Goal: Task Accomplishment & Management: Use online tool/utility

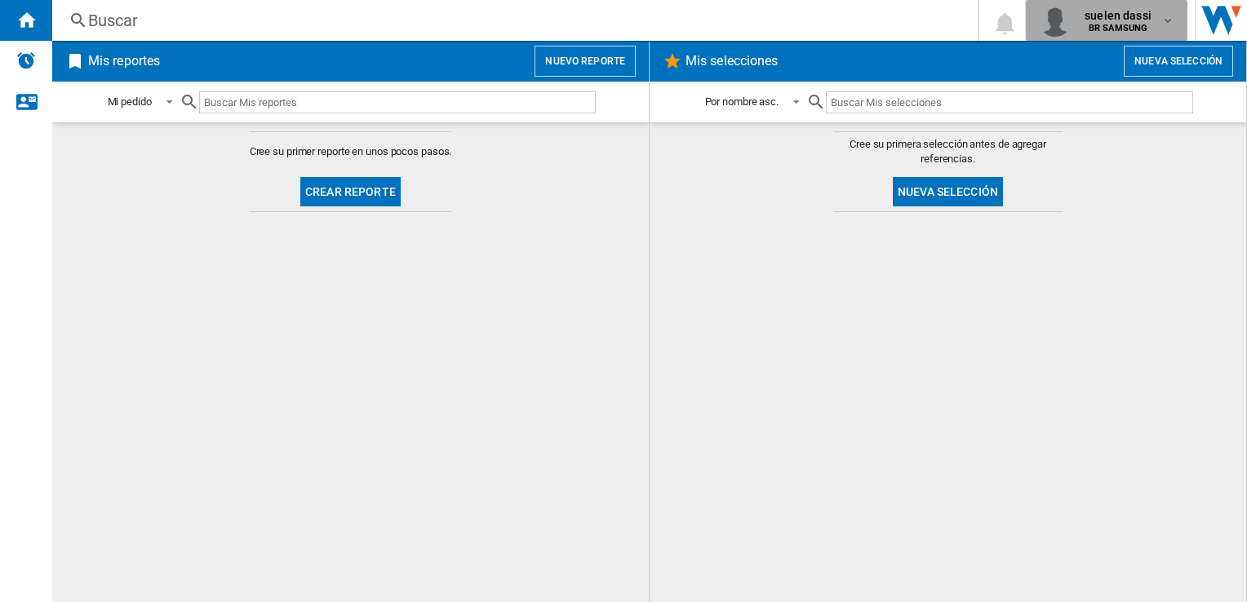
click at [1135, 26] on b "BR SAMSUNG" at bounding box center [1118, 28] width 59 height 11
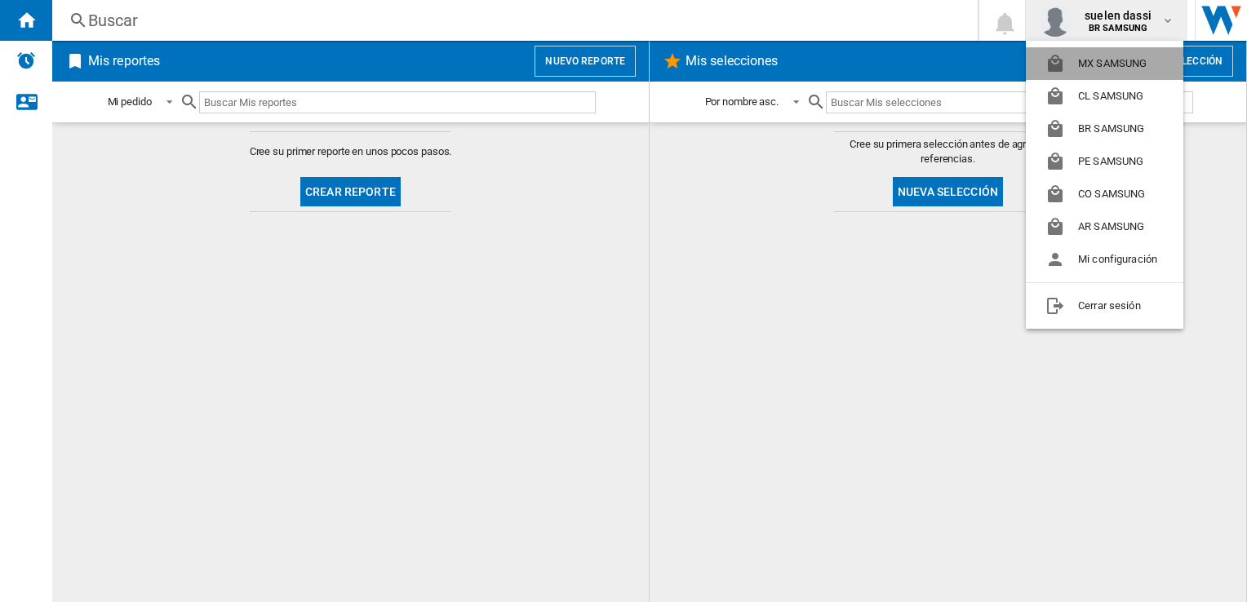
click at [1127, 57] on button "MX SAMSUNG" at bounding box center [1104, 63] width 157 height 33
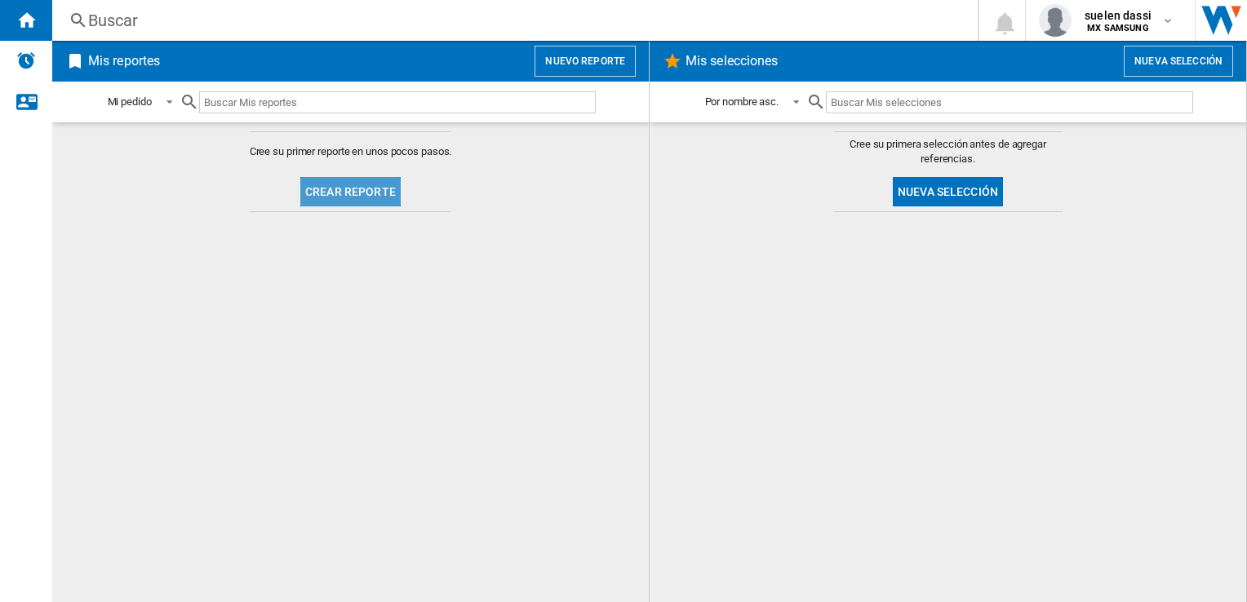
click at [369, 177] on button "Crear reporte" at bounding box center [350, 191] width 100 height 29
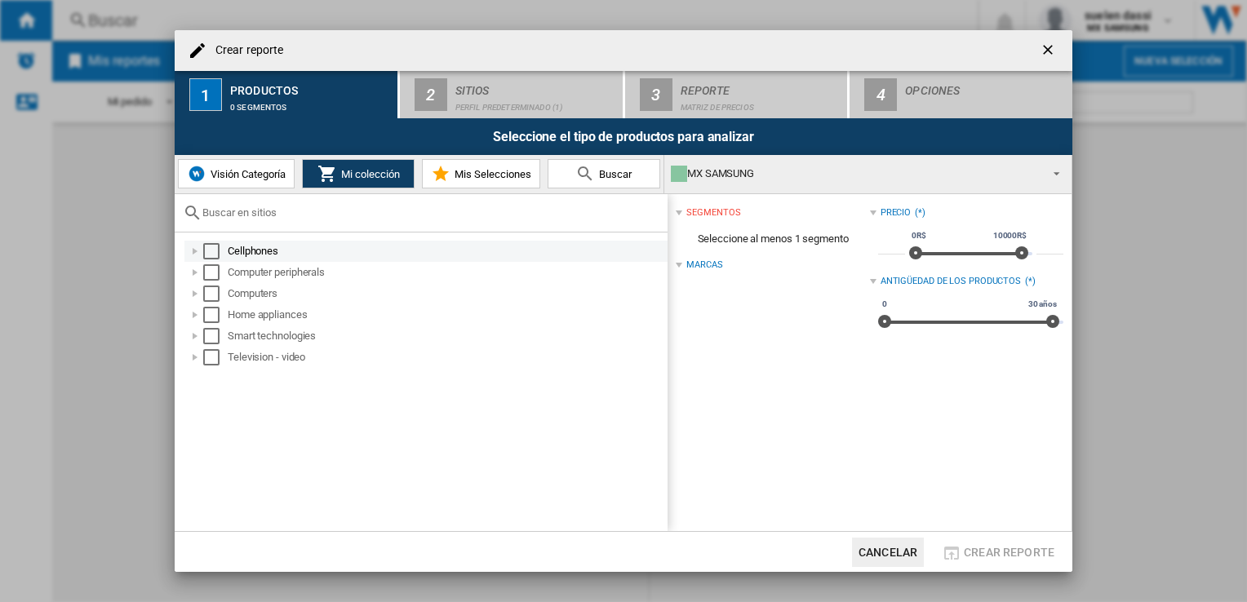
click at [220, 256] on md-checkbox "Select" at bounding box center [215, 251] width 24 height 16
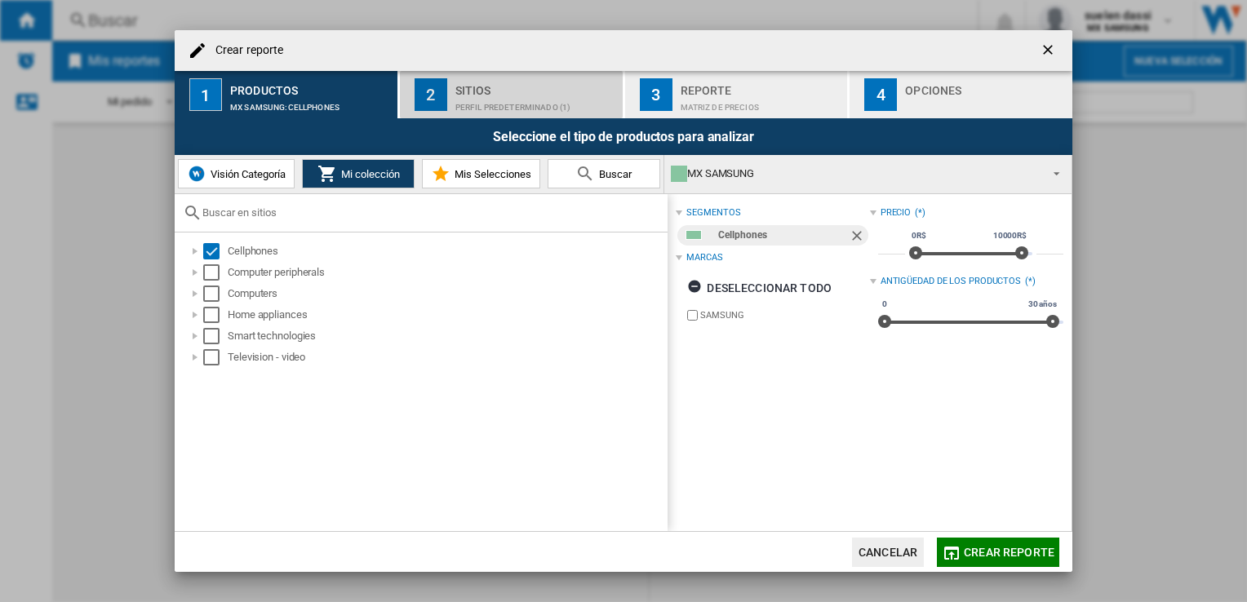
click at [491, 92] on div "Sitios" at bounding box center [535, 86] width 161 height 17
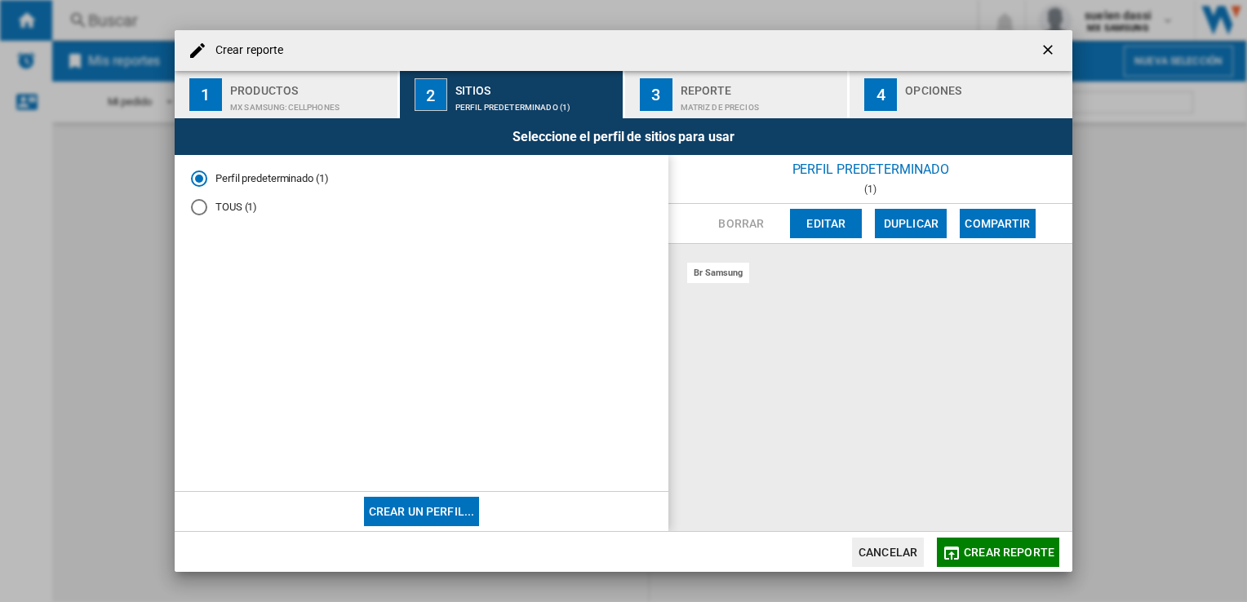
click at [813, 214] on button "Editar" at bounding box center [826, 223] width 72 height 29
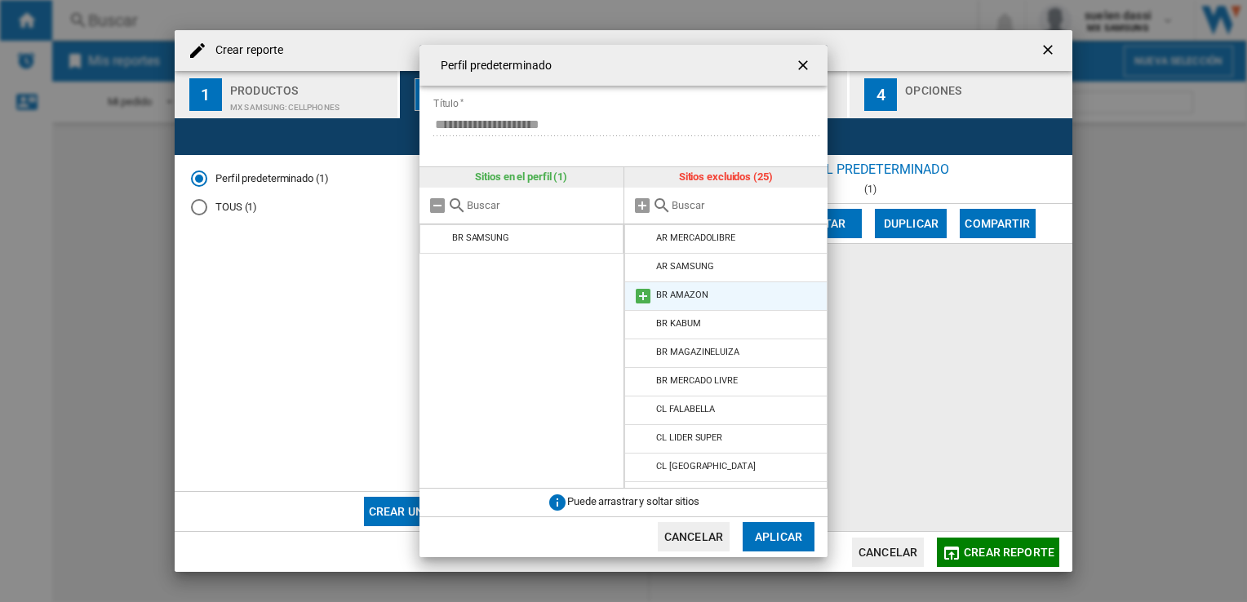
click at [647, 296] on md-icon at bounding box center [643, 296] width 20 height 20
click at [645, 296] on md-icon at bounding box center [643, 296] width 20 height 20
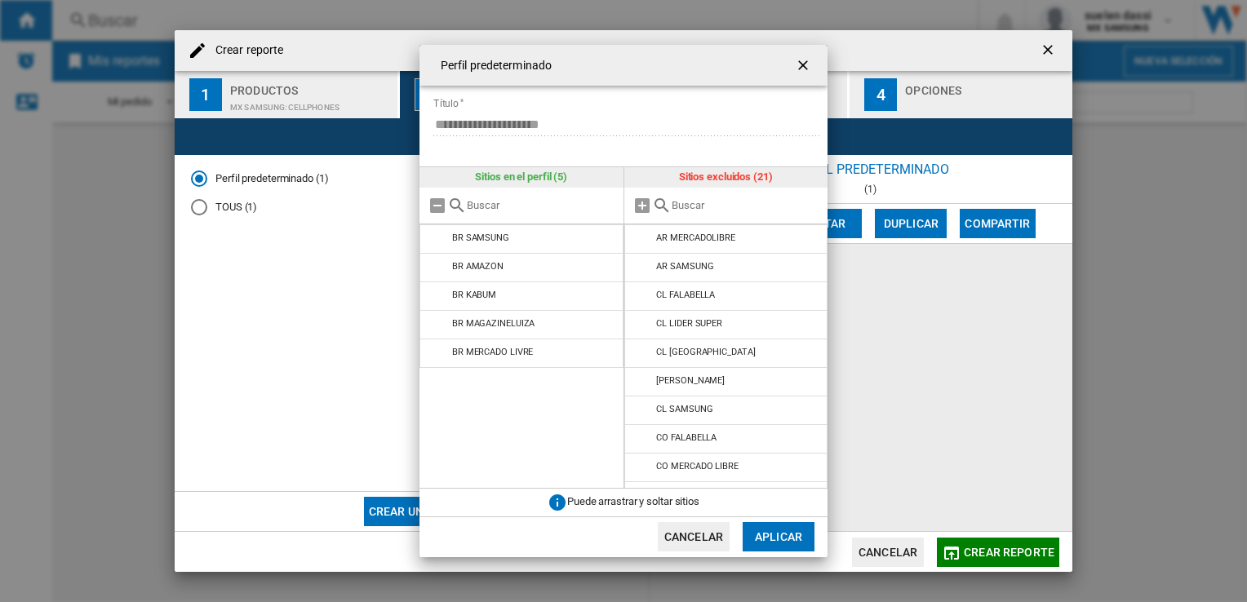
click at [441, 111] on md-input-container "**********" at bounding box center [630, 133] width 396 height 47
click at [747, 548] on button "Aplicar" at bounding box center [779, 536] width 72 height 29
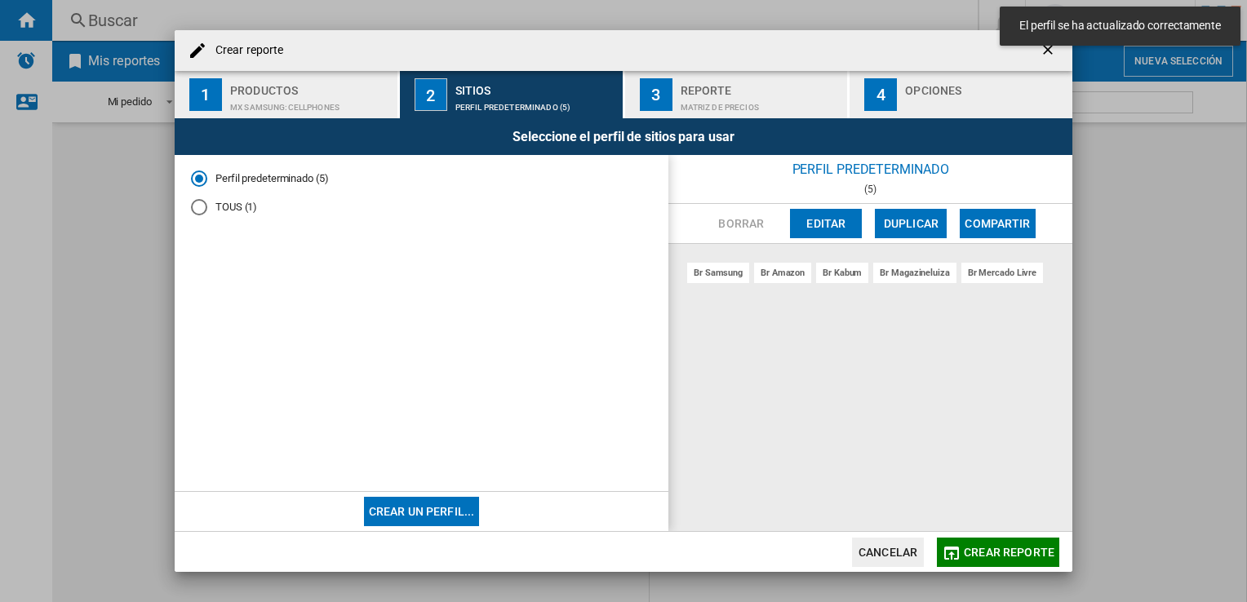
click at [750, 103] on div "Matriz de precios" at bounding box center [761, 103] width 161 height 17
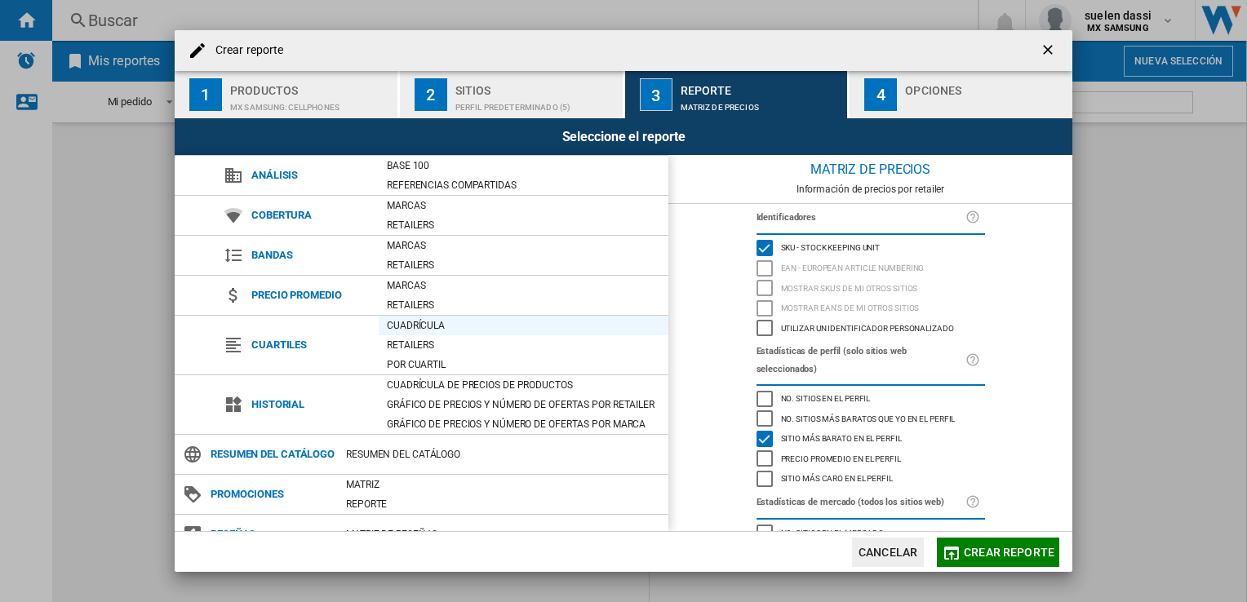
scroll to position [60, 0]
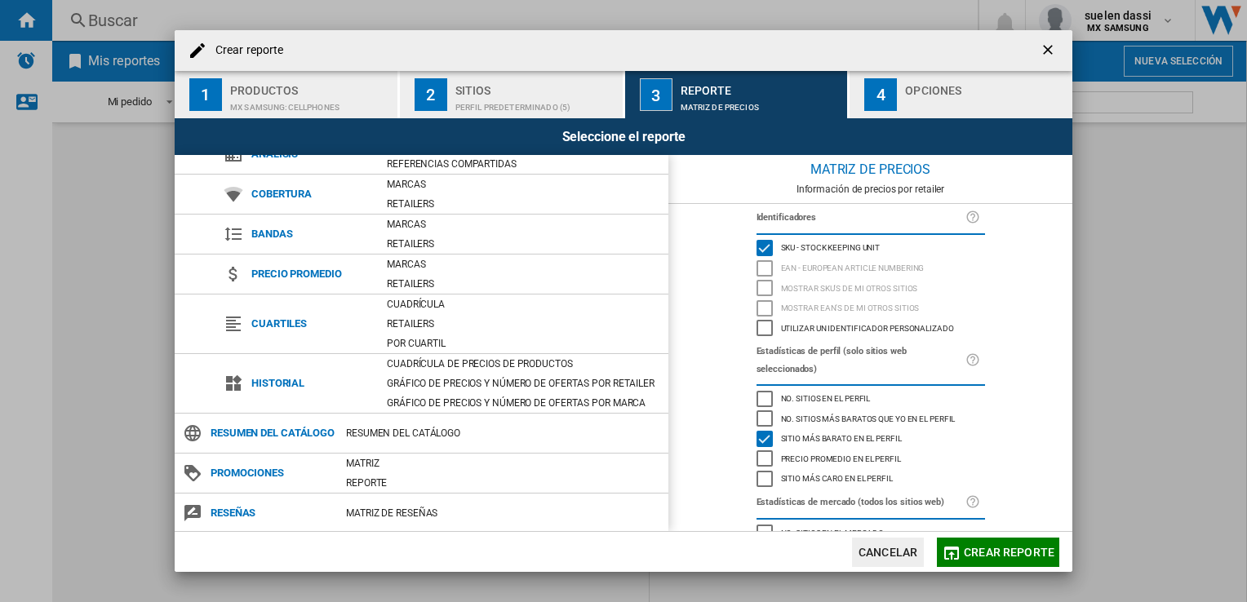
click at [906, 88] on div "Opciones" at bounding box center [985, 86] width 161 height 17
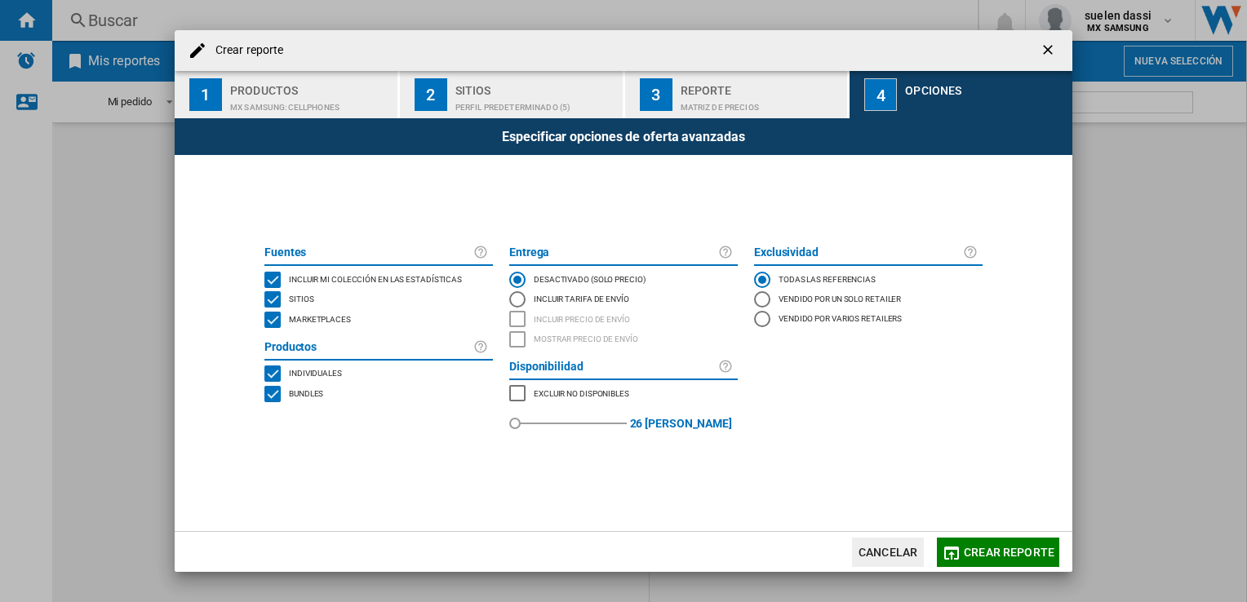
click at [995, 549] on span "Crear reporte" at bounding box center [1009, 552] width 91 height 13
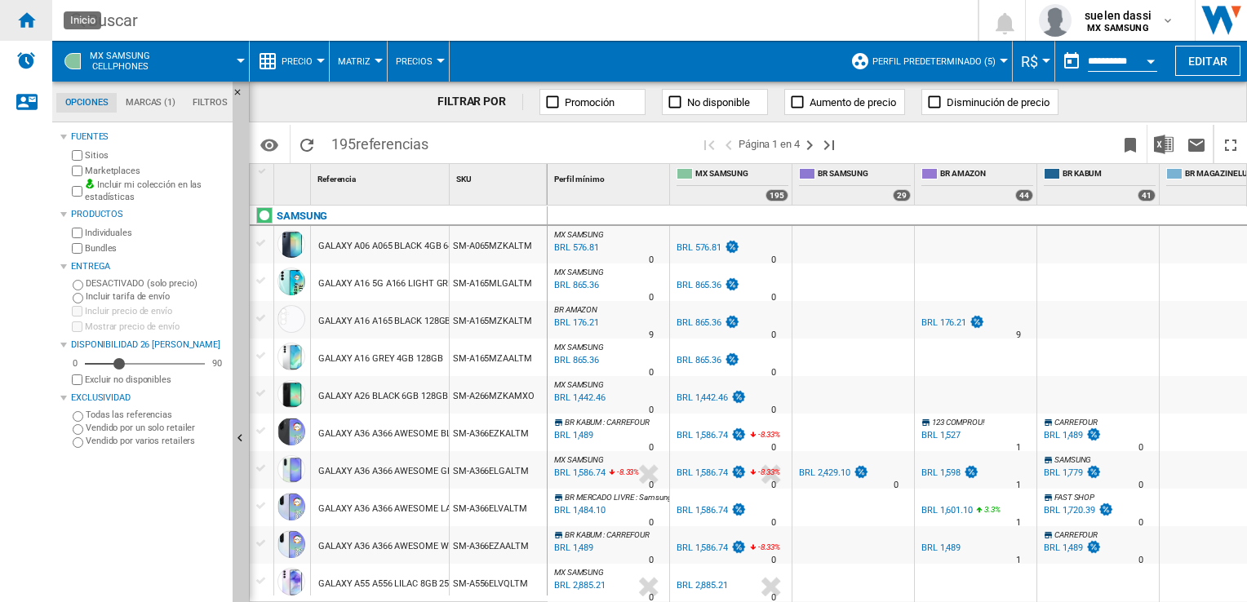
click at [20, 17] on ng-md-icon "Inicio" at bounding box center [26, 20] width 20 height 20
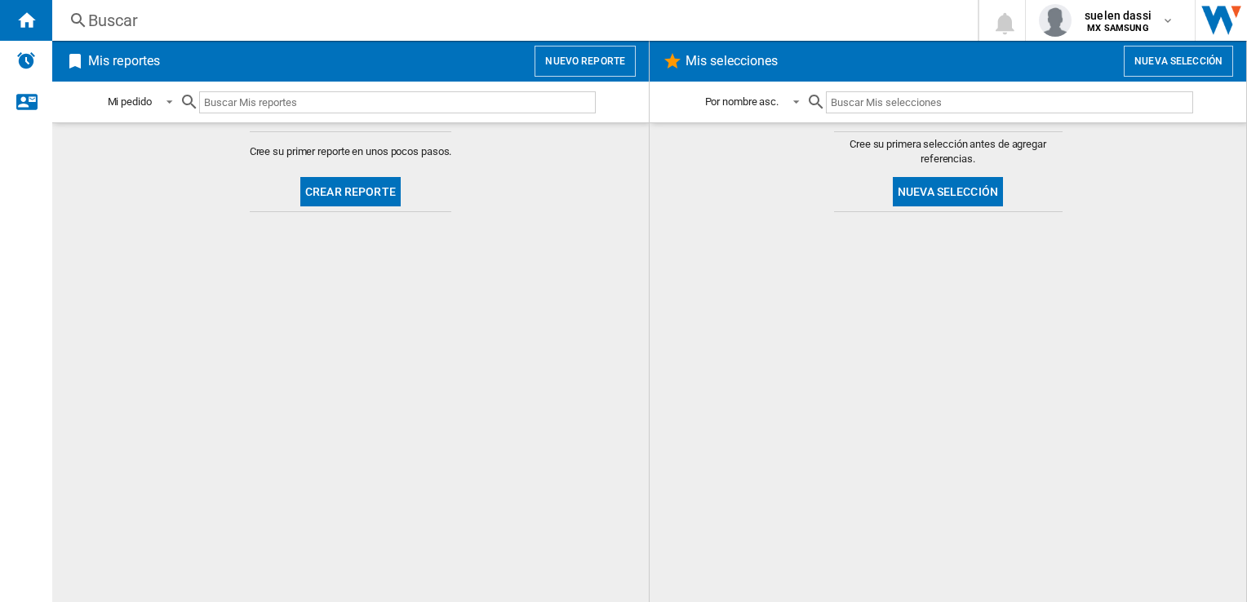
click at [347, 188] on button "Crear reporte" at bounding box center [350, 191] width 100 height 29
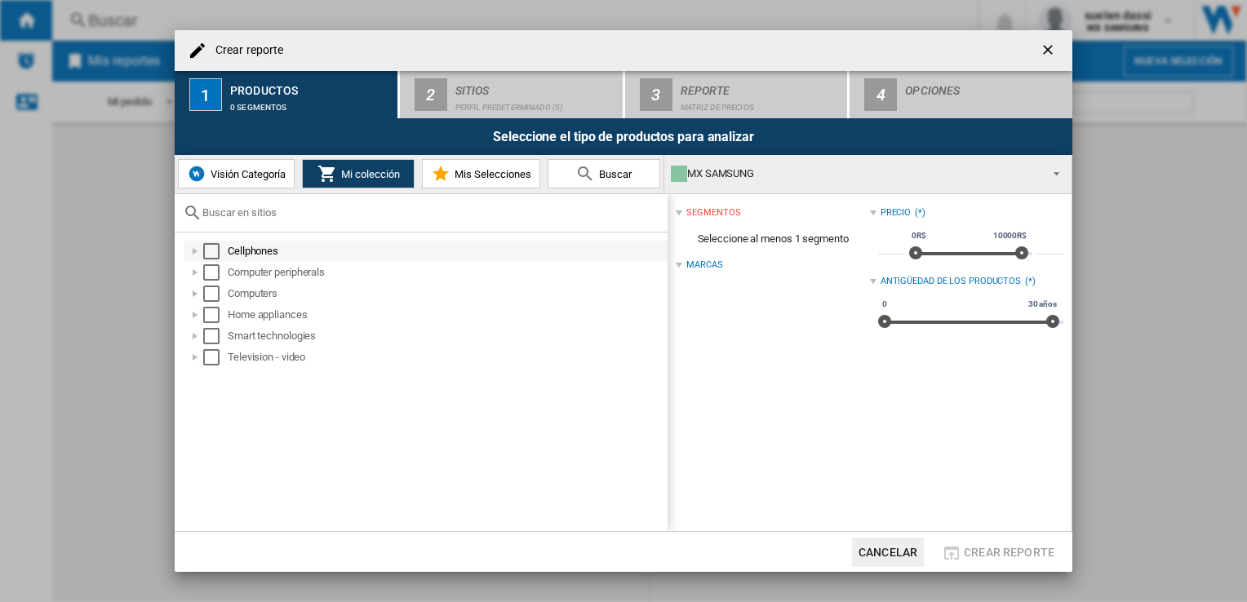
click at [268, 244] on div "Cellphones" at bounding box center [446, 251] width 437 height 16
click at [202, 248] on div "Crear reporte ..." at bounding box center [195, 251] width 16 height 16
click at [211, 250] on div "Select" at bounding box center [211, 251] width 16 height 16
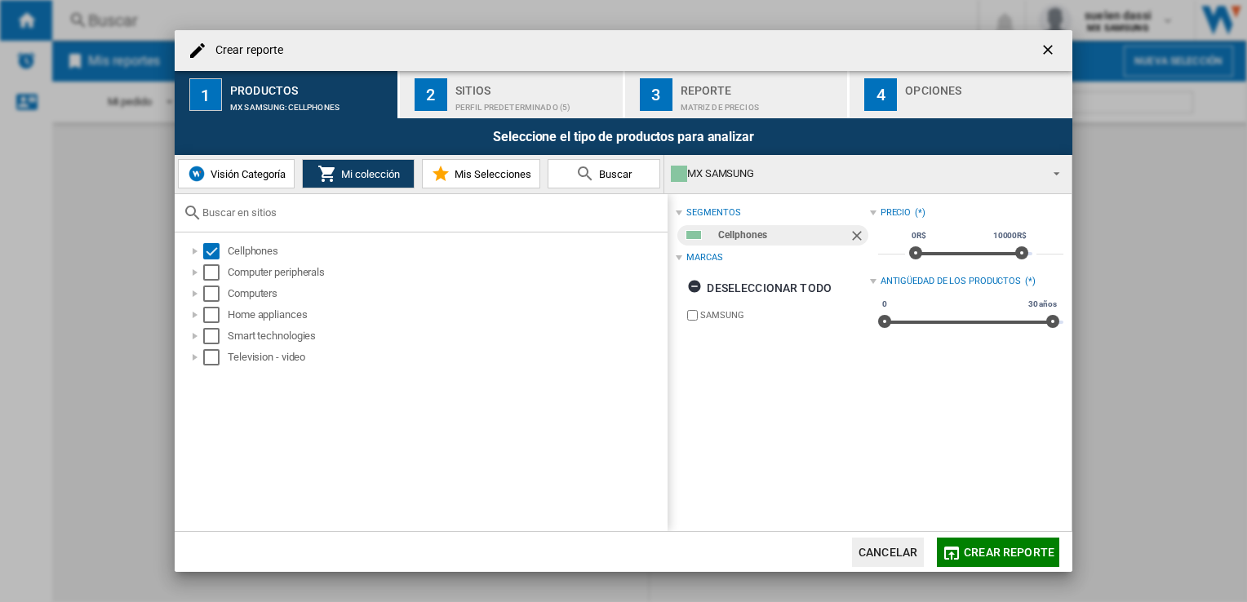
click at [503, 78] on div "Sitios" at bounding box center [535, 86] width 161 height 17
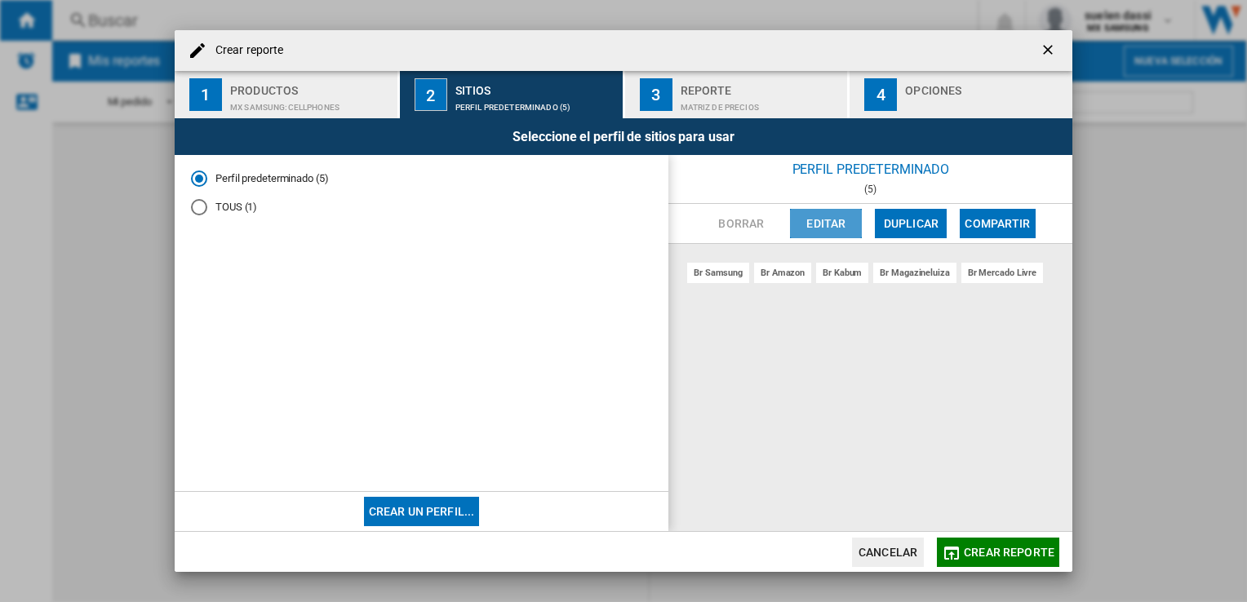
click at [808, 229] on button "Editar" at bounding box center [826, 223] width 72 height 29
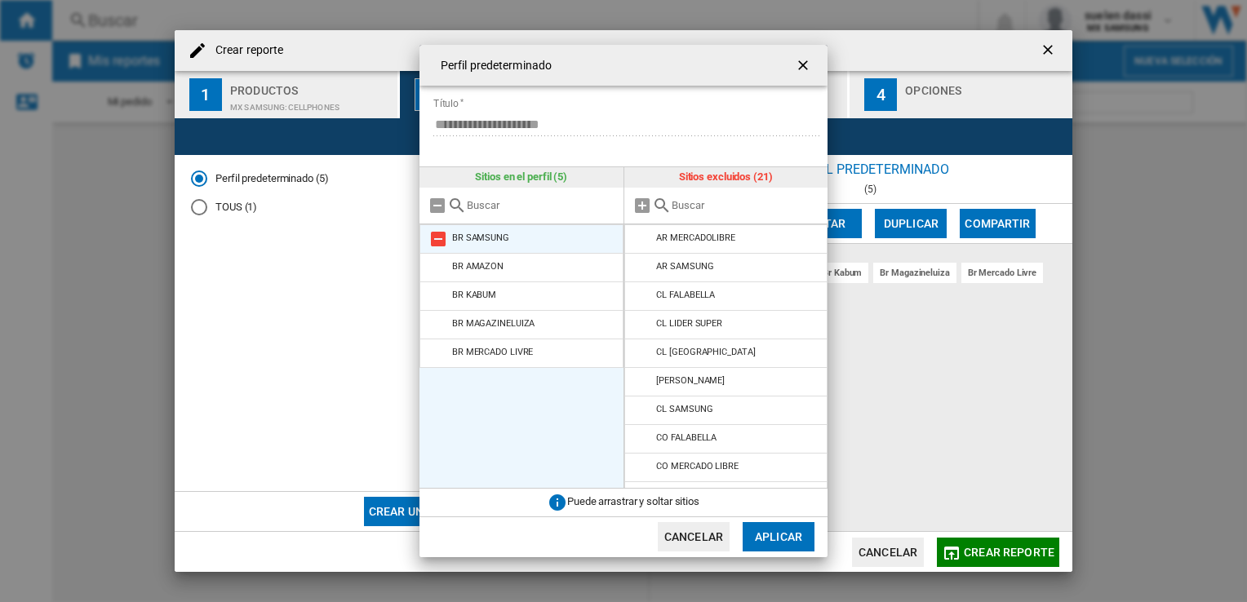
click at [437, 242] on md-icon "Perfil predeterminado ..." at bounding box center [438, 239] width 20 height 20
click at [437, 241] on md-icon "Perfil predeterminado ..." at bounding box center [438, 239] width 20 height 20
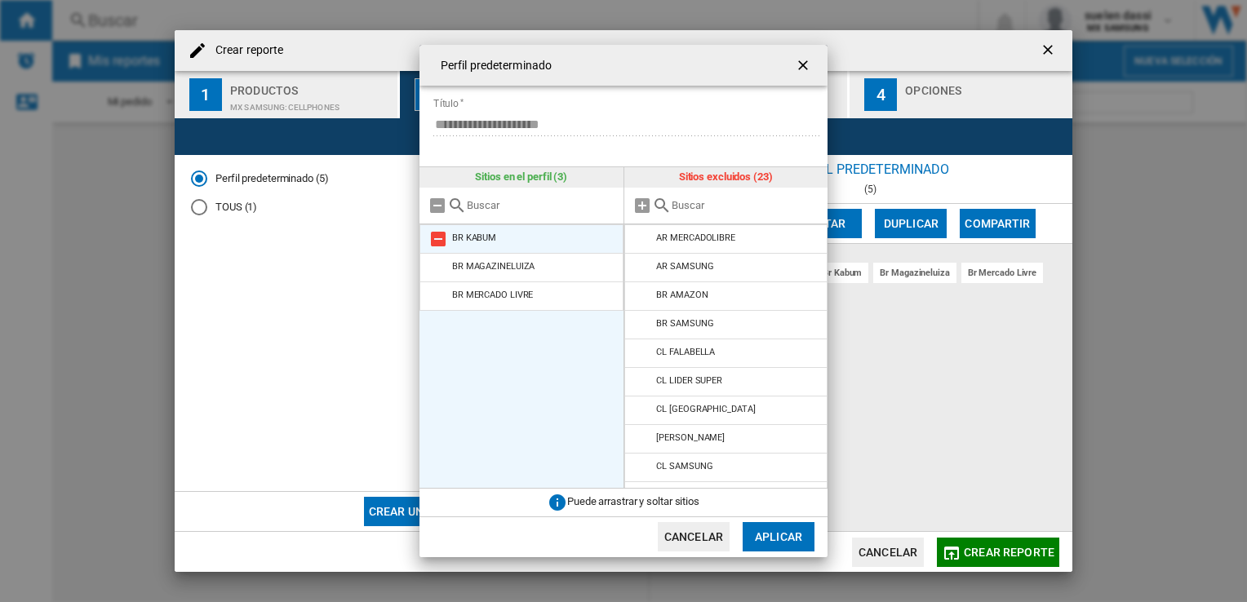
click at [436, 240] on md-icon "Perfil predeterminado ..." at bounding box center [438, 239] width 20 height 20
click at [436, 258] on md-icon "Perfil predeterminado ..." at bounding box center [438, 268] width 20 height 20
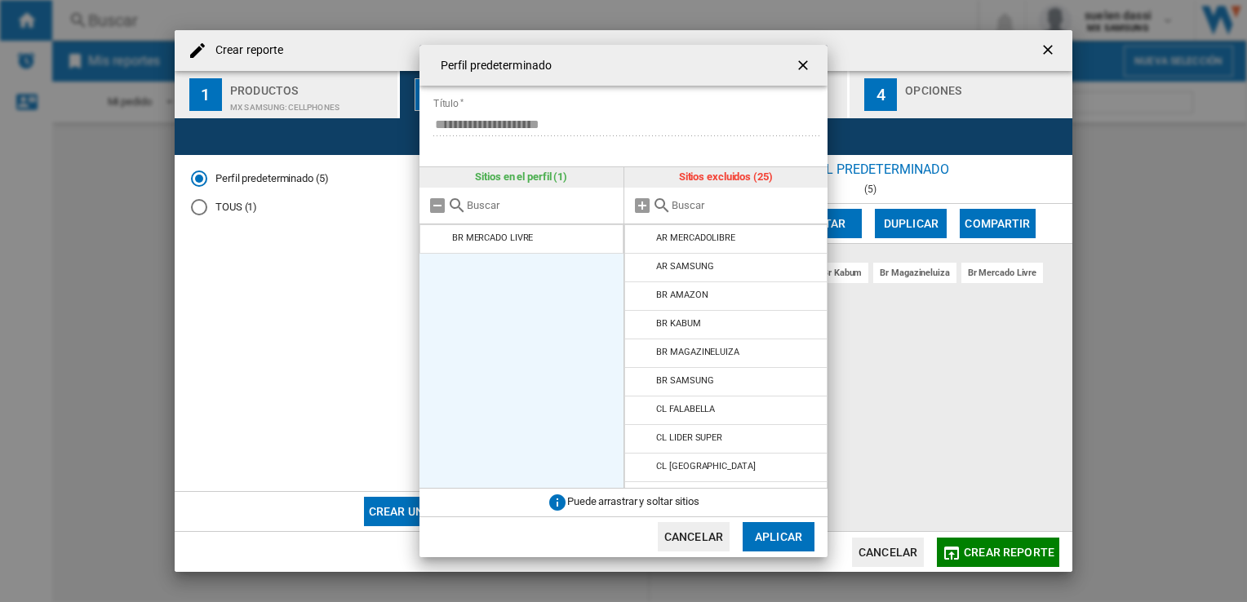
click at [436, 240] on md-icon "Perfil predeterminado ..." at bounding box center [438, 239] width 20 height 20
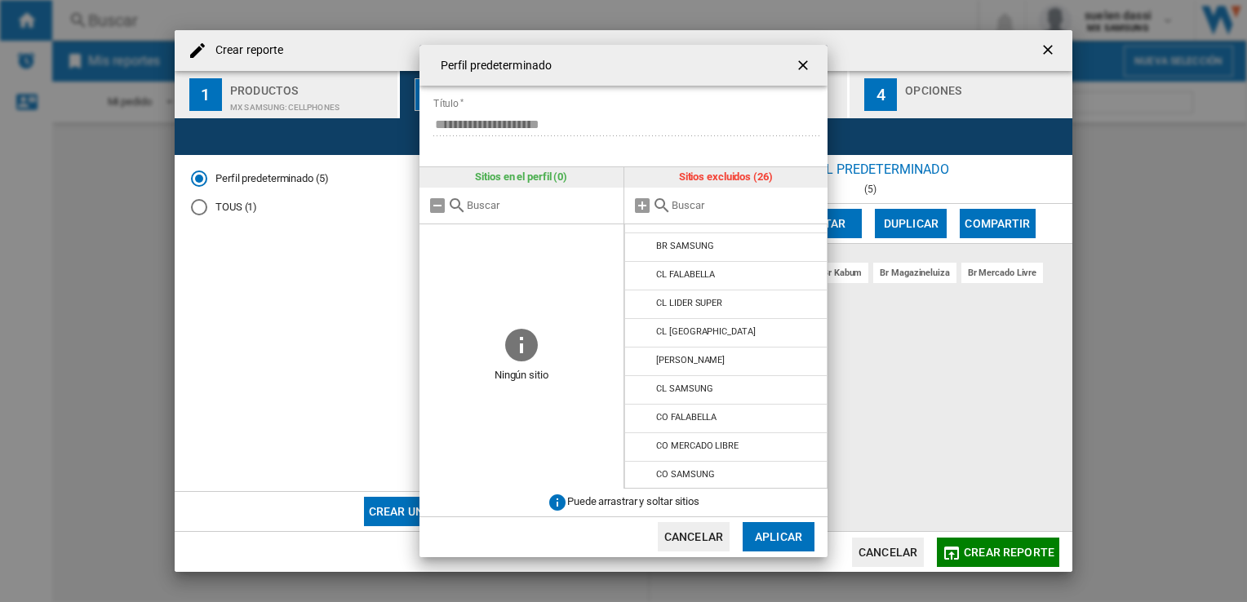
scroll to position [480, 0]
click at [641, 322] on md-icon "Perfil predeterminado ..." at bounding box center [643, 331] width 20 height 20
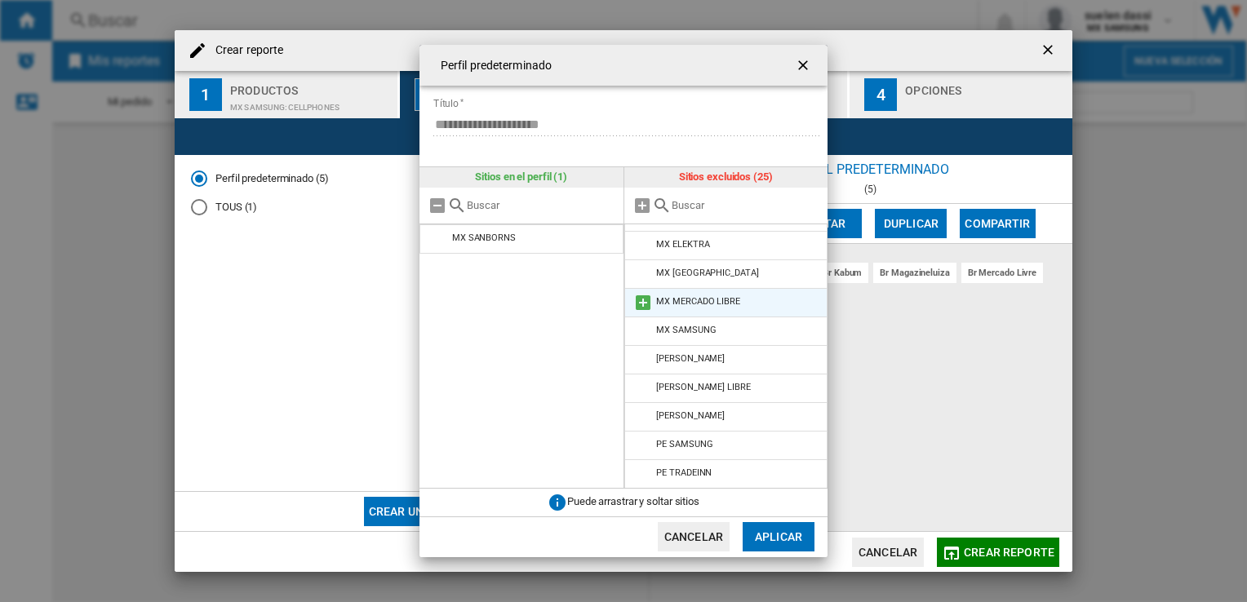
click at [641, 307] on md-icon "Perfil predeterminado ..." at bounding box center [643, 303] width 20 height 20
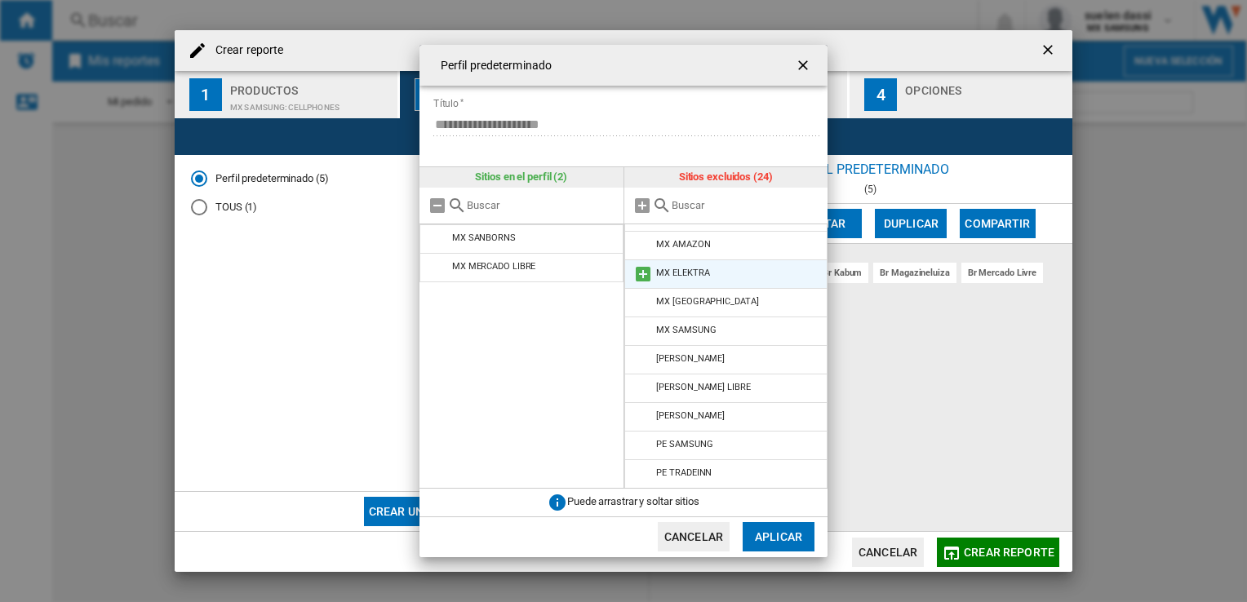
click at [643, 268] on md-icon "Perfil predeterminado ..." at bounding box center [643, 274] width 20 height 20
click at [640, 264] on md-icon "Perfil predeterminado ..." at bounding box center [643, 274] width 20 height 20
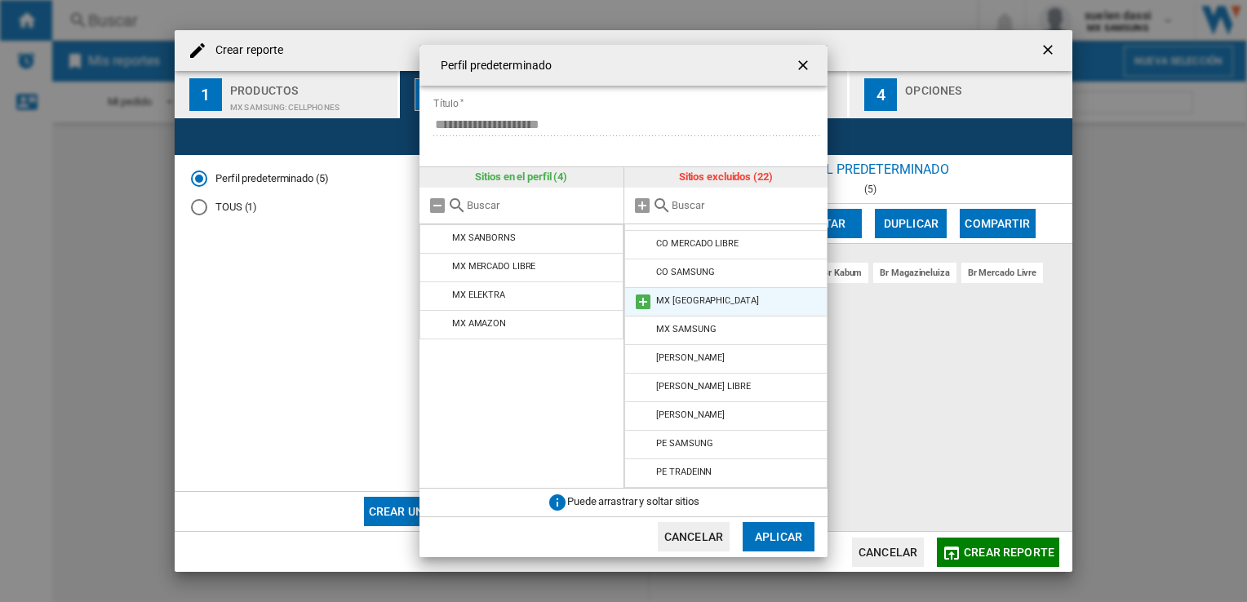
click at [653, 308] on li "MX [GEOGRAPHIC_DATA]" at bounding box center [726, 301] width 204 height 29
click at [635, 303] on md-icon "Perfil predeterminado ..." at bounding box center [643, 302] width 20 height 20
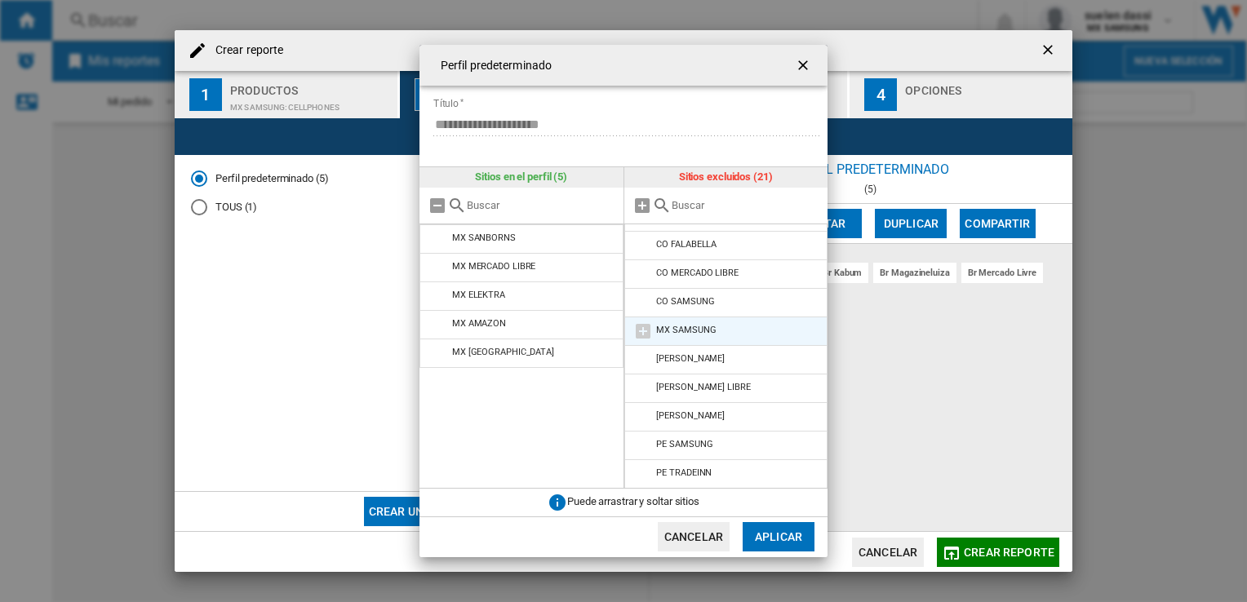
click at [644, 326] on md-icon "Perfil predeterminado ..." at bounding box center [643, 331] width 20 height 20
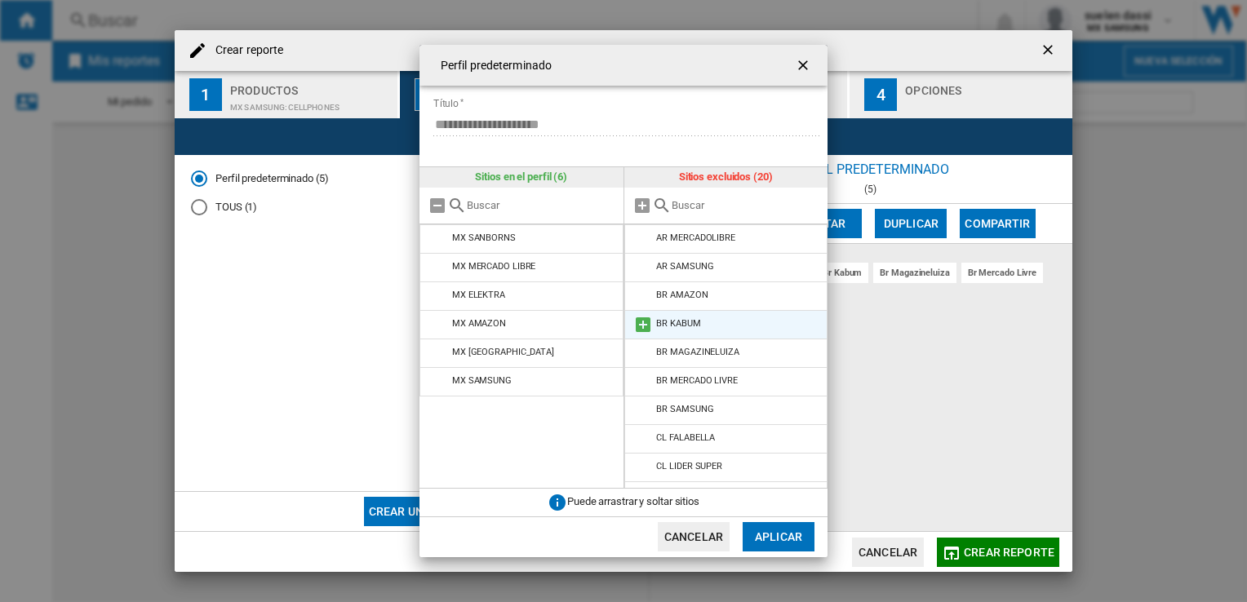
scroll to position [308, 0]
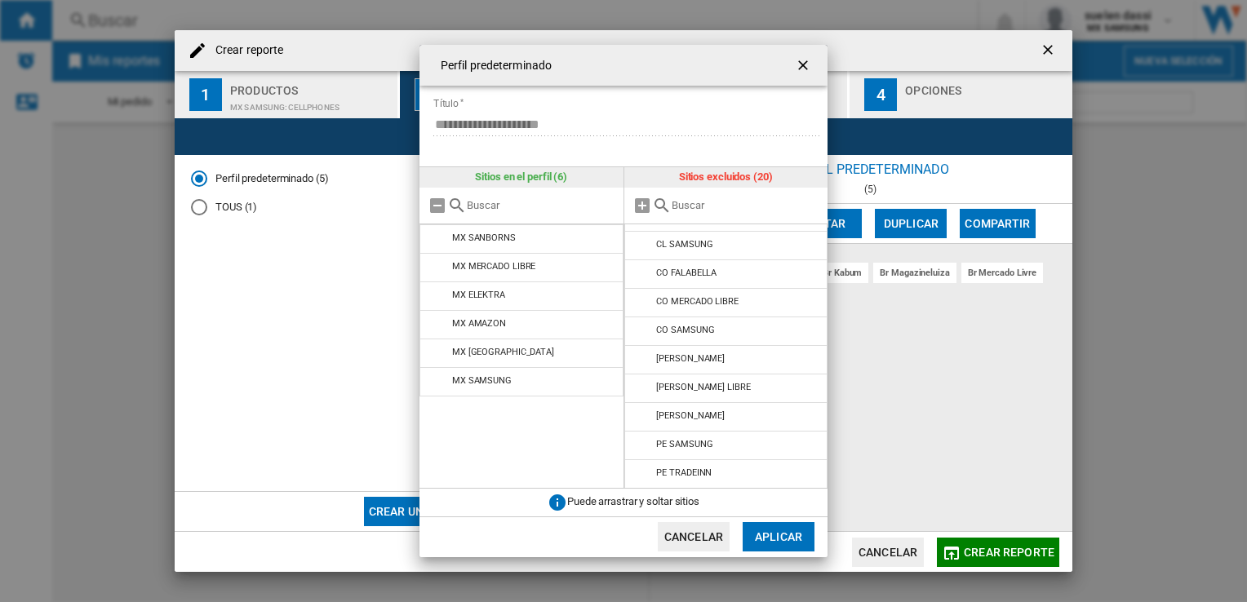
click at [791, 543] on button "Aplicar" at bounding box center [779, 536] width 72 height 29
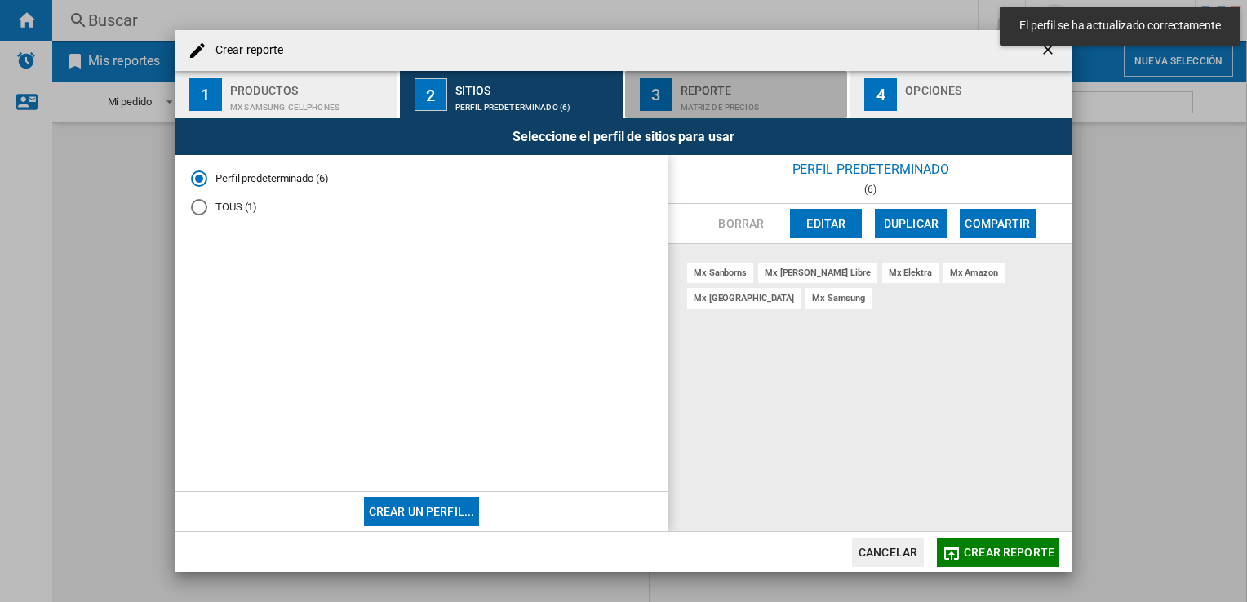
click at [702, 103] on div "Matriz de precios" at bounding box center [761, 103] width 161 height 17
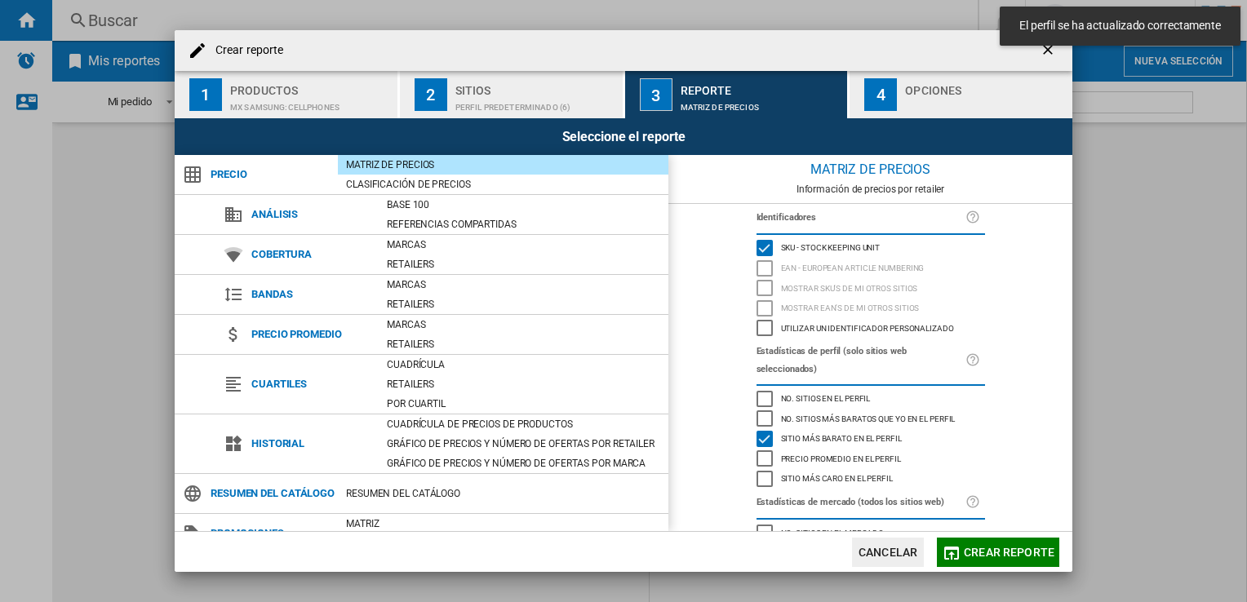
click at [905, 82] on div "Opciones" at bounding box center [985, 86] width 161 height 17
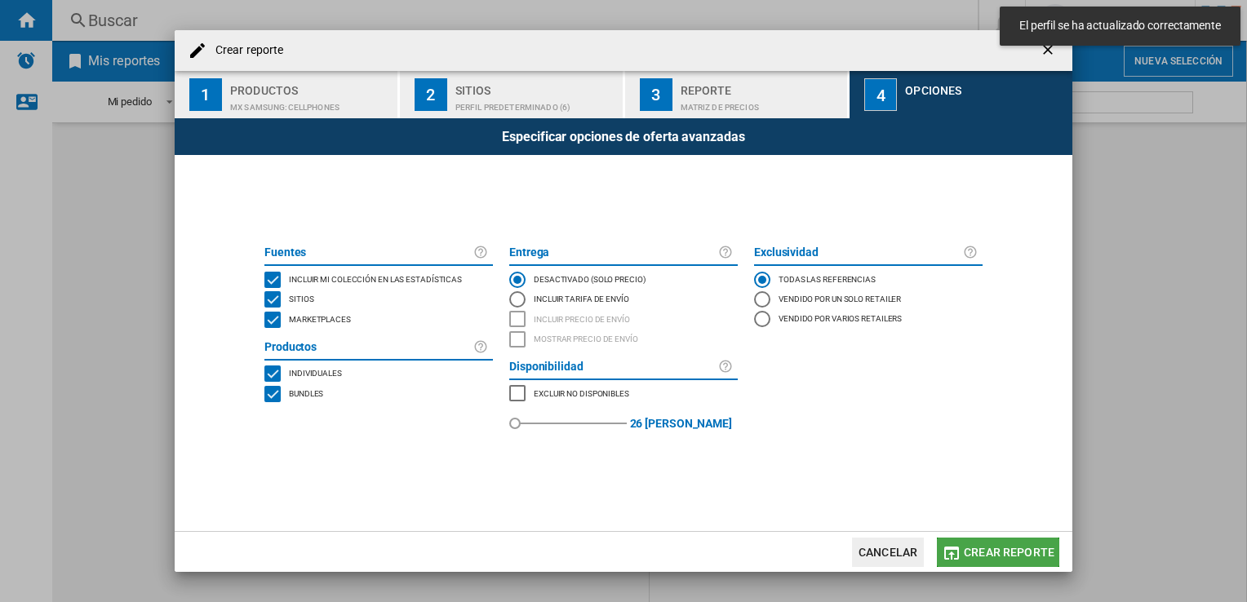
click at [1000, 550] on span "Crear reporte" at bounding box center [1009, 552] width 91 height 13
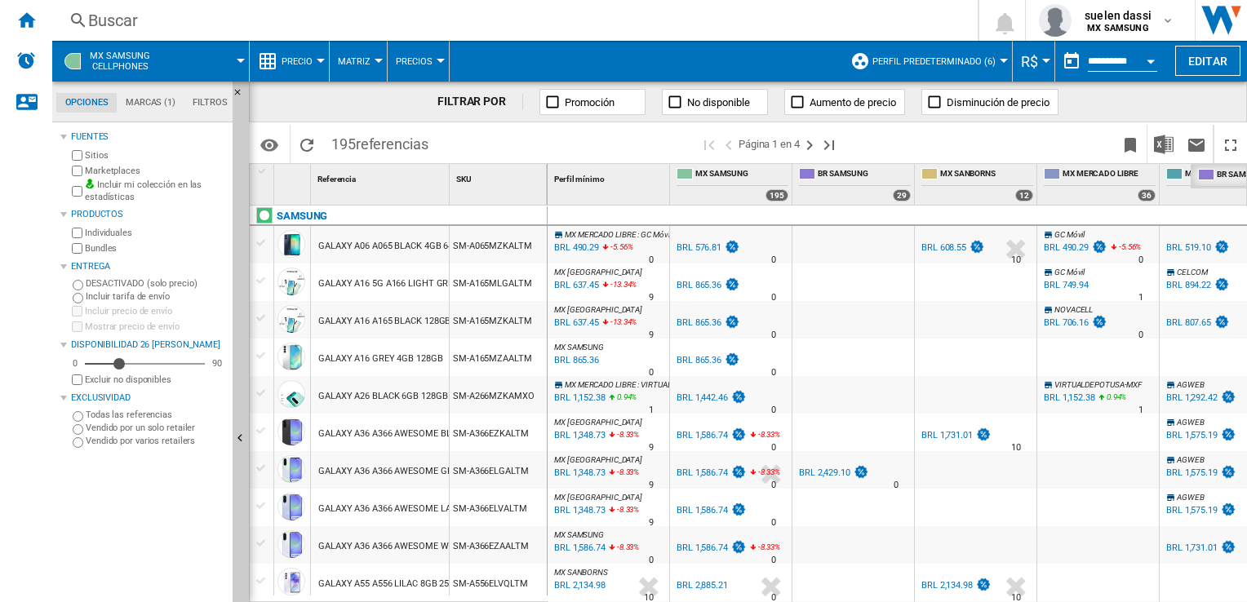
drag, startPoint x: 840, startPoint y: 174, endPoint x: 1229, endPoint y: 194, distance: 389.8
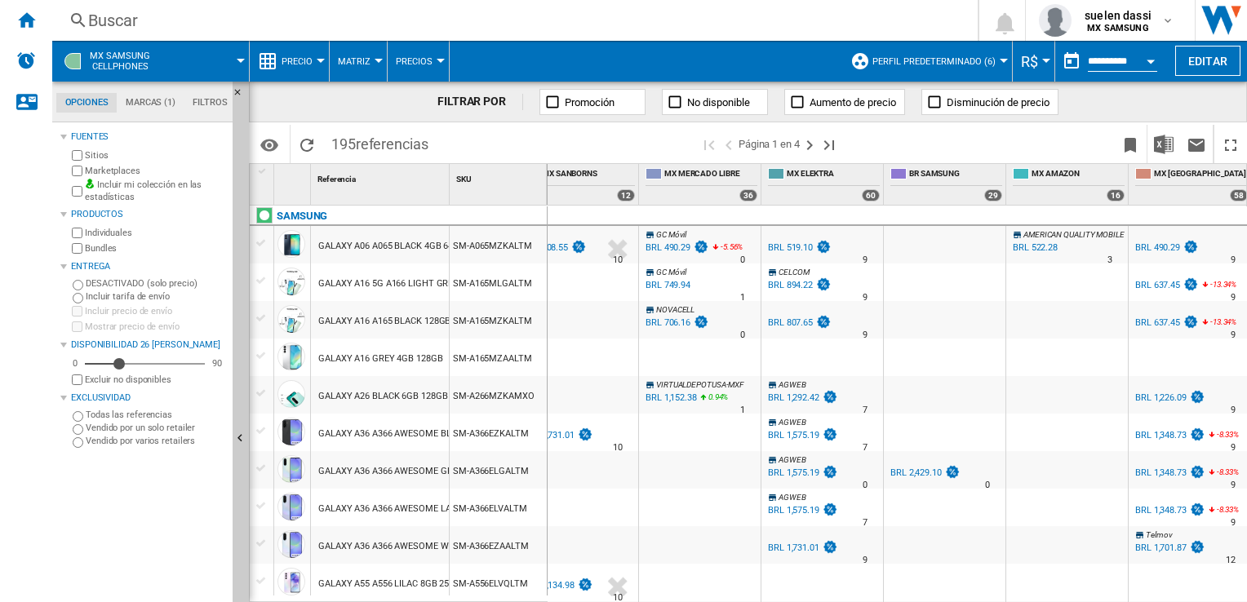
scroll to position [0, 287]
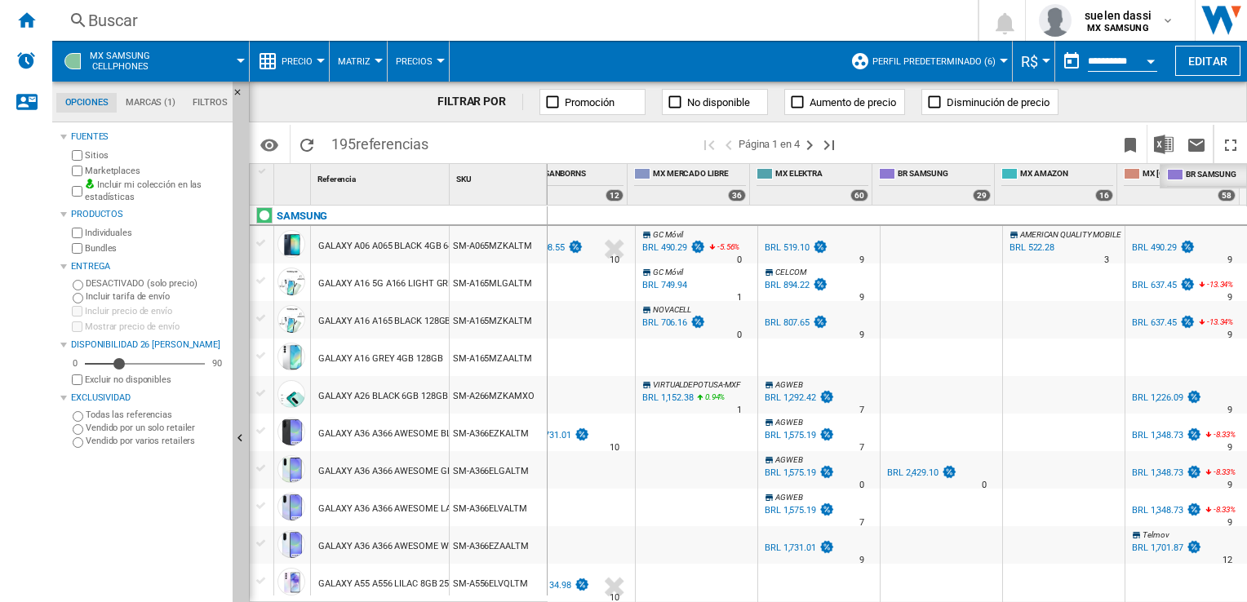
drag, startPoint x: 915, startPoint y: 177, endPoint x: 1202, endPoint y: 175, distance: 287.2
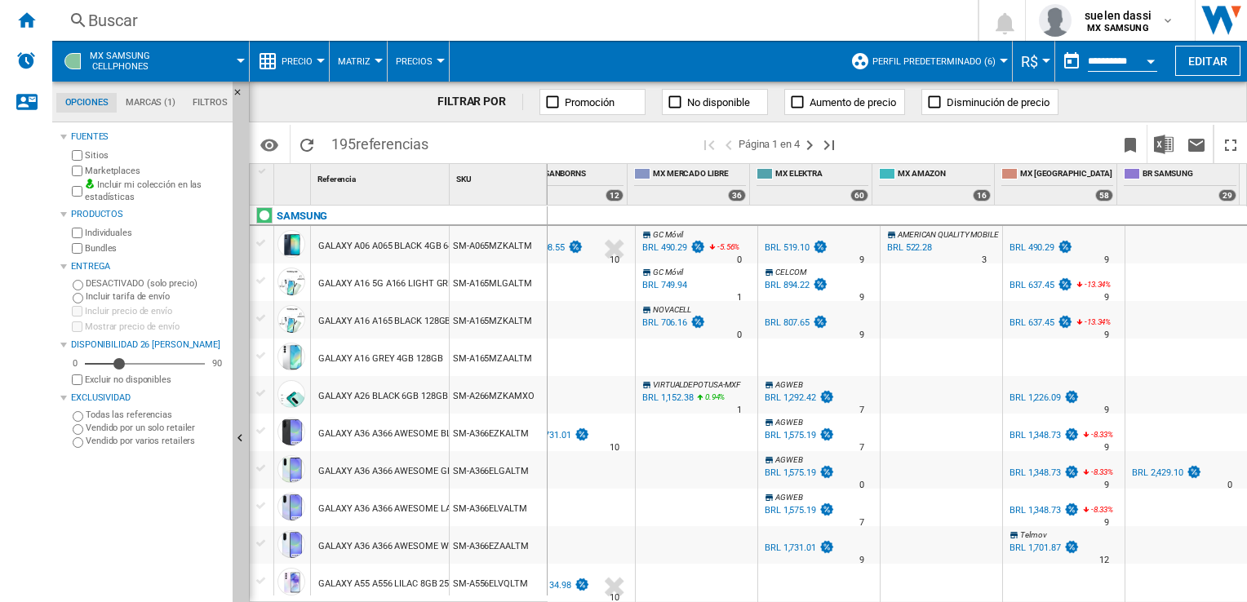
scroll to position [277, 0]
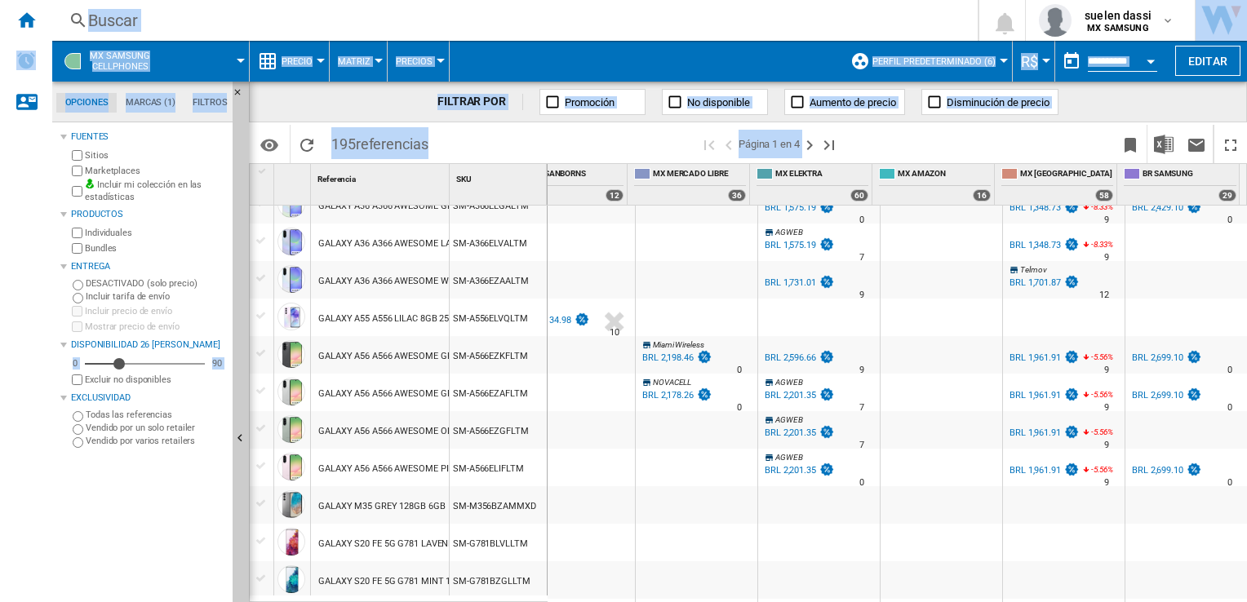
drag, startPoint x: 982, startPoint y: 594, endPoint x: 986, endPoint y: 603, distance: 9.9
click at [986, 601] on html "In order to access Insight, please log out and log in again OK NEW [GEOGRAPHIC_…" at bounding box center [623, 301] width 1247 height 602
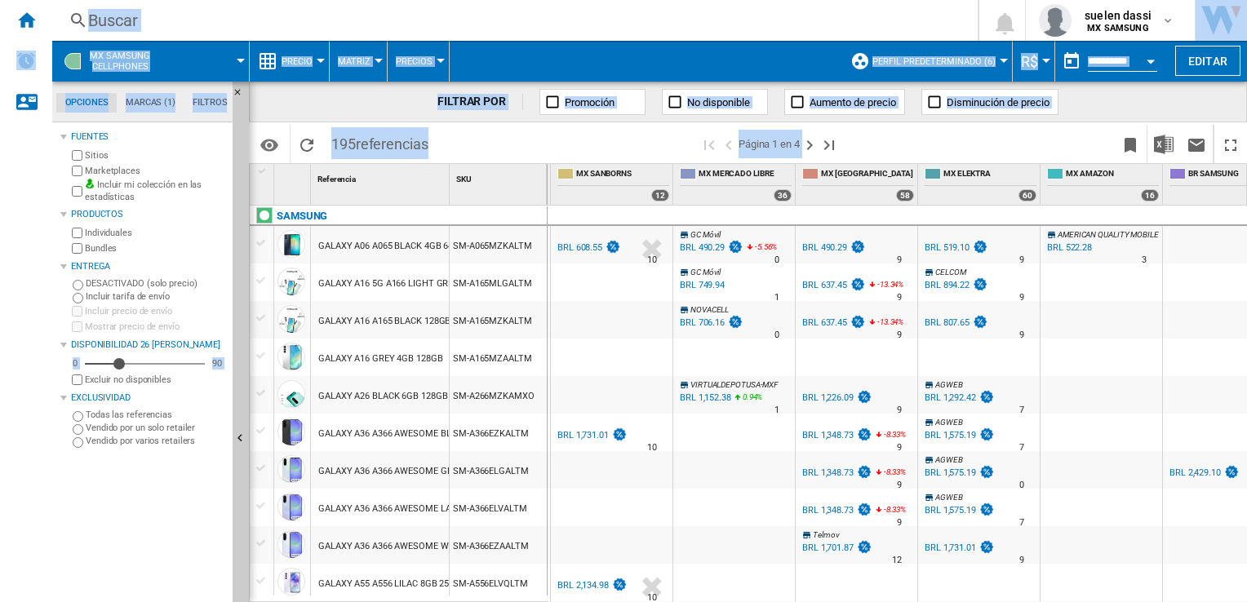
scroll to position [0, 0]
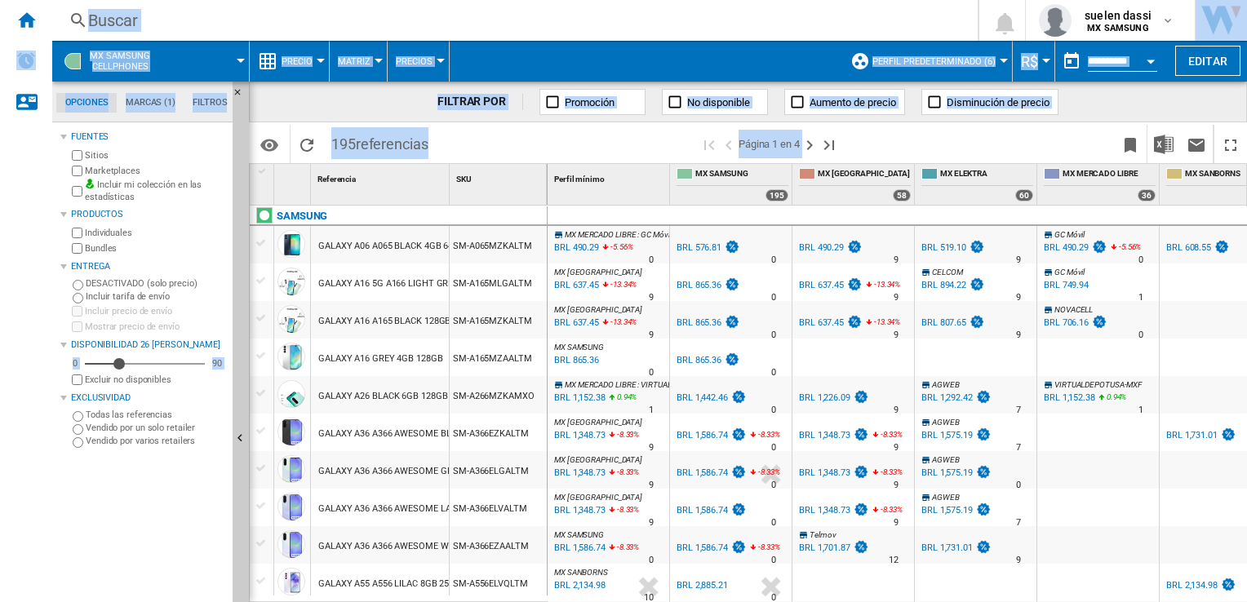
click at [1092, 97] on div "FILTRAR POR Promoción No disponible Aumento de precio Disminución de precio" at bounding box center [748, 102] width 998 height 41
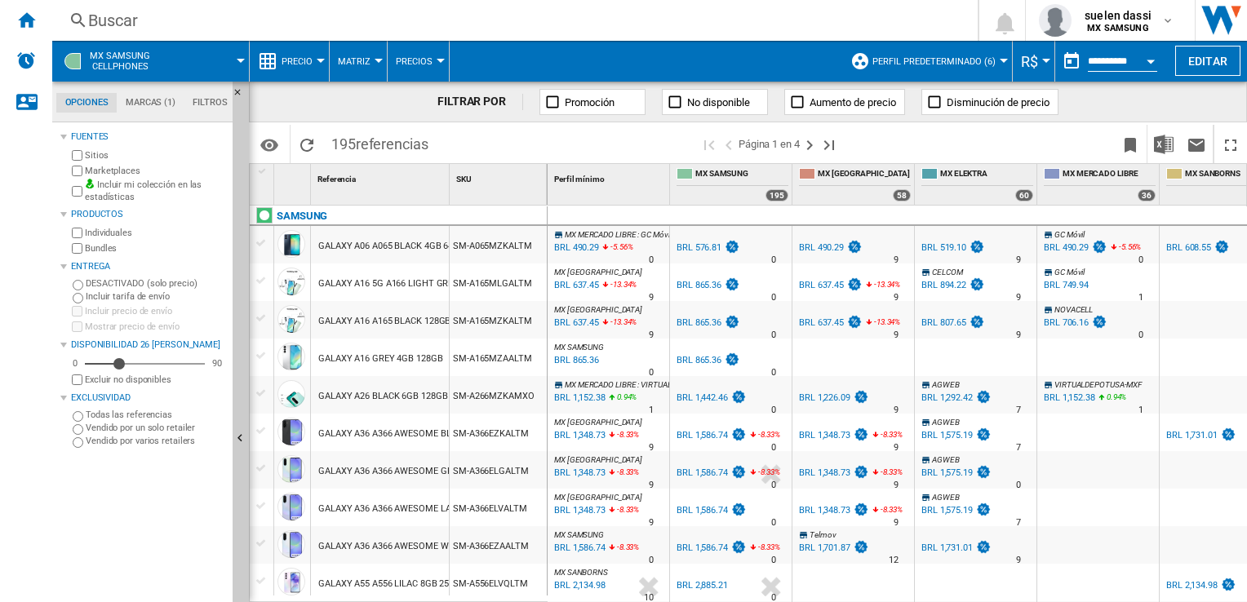
click at [1034, 72] on button "R$" at bounding box center [1033, 61] width 25 height 41
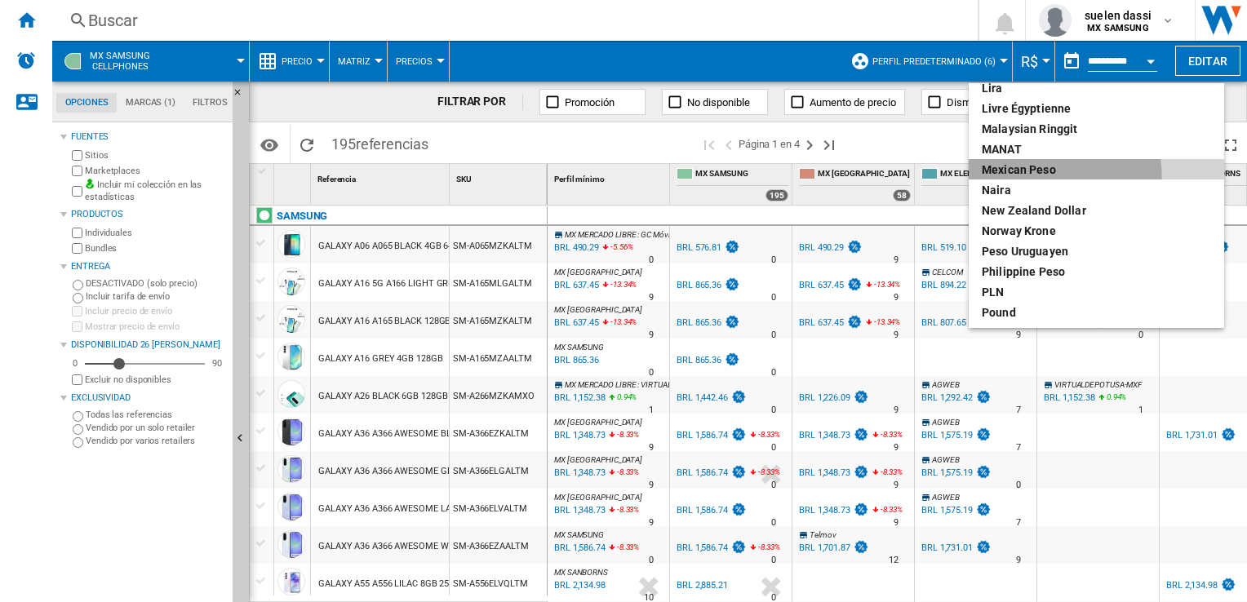
click at [1046, 175] on div "Mexican peso" at bounding box center [1096, 170] width 229 height 16
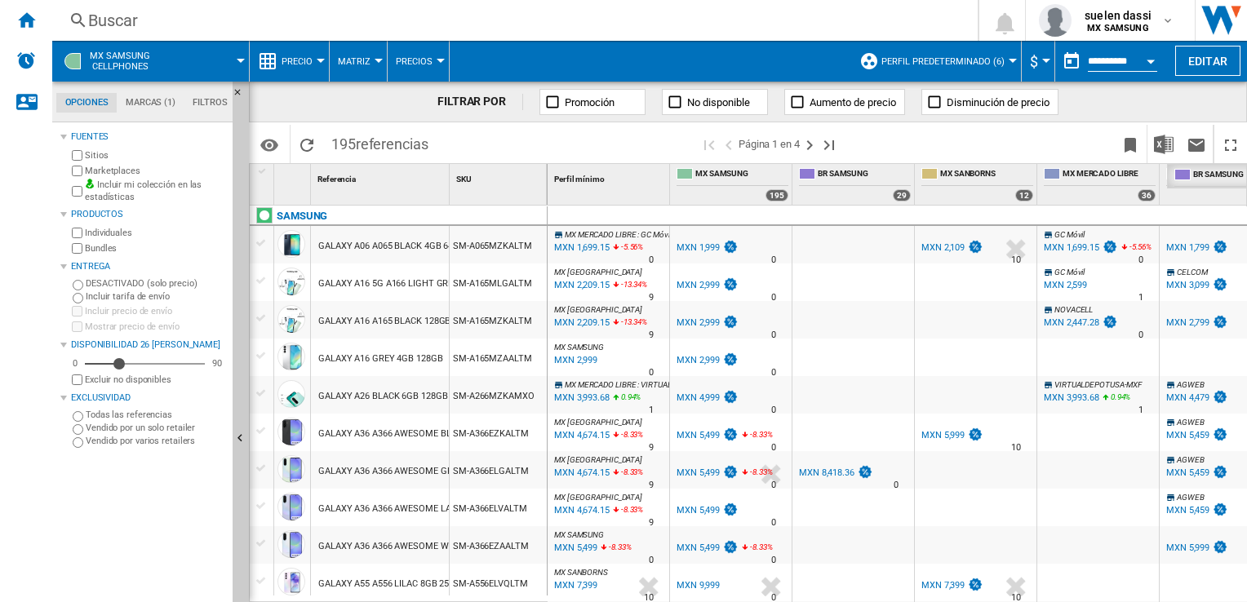
drag, startPoint x: 854, startPoint y: 173, endPoint x: 1162, endPoint y: 285, distance: 328.1
click at [1226, 209] on div "Perfil mínimo 1 MX SAMSUNG 195 BR SAMSUNG 29 MX SANBORNS 12 MX [PERSON_NAME] LI…" at bounding box center [897, 382] width 698 height 437
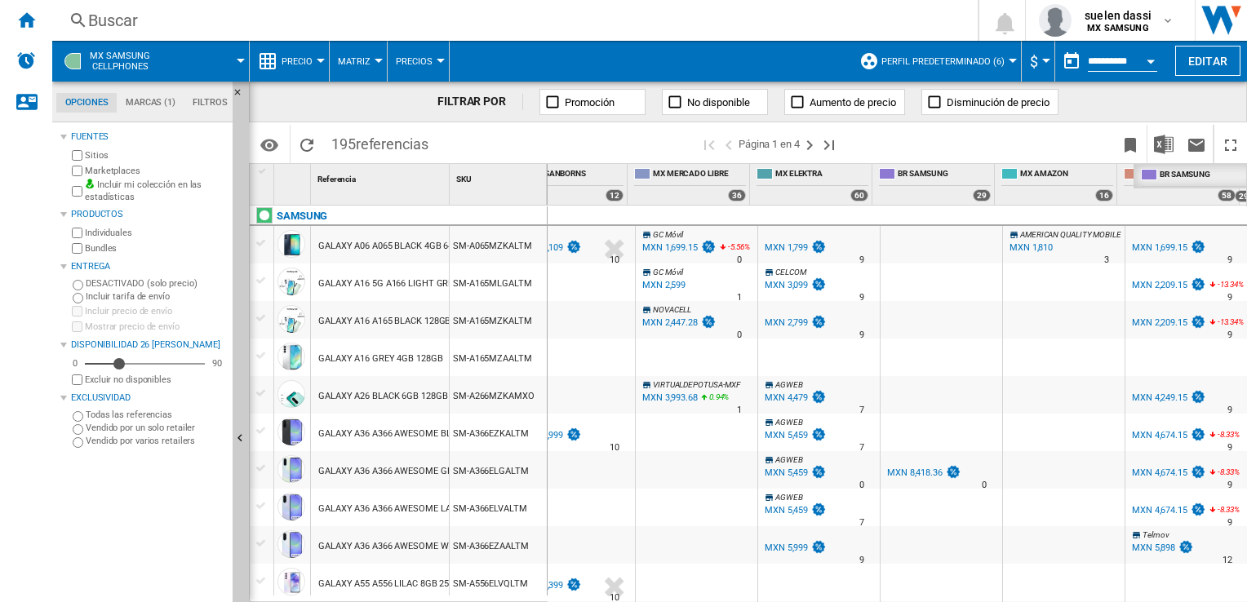
drag, startPoint x: 924, startPoint y: 175, endPoint x: 1193, endPoint y: 193, distance: 269.9
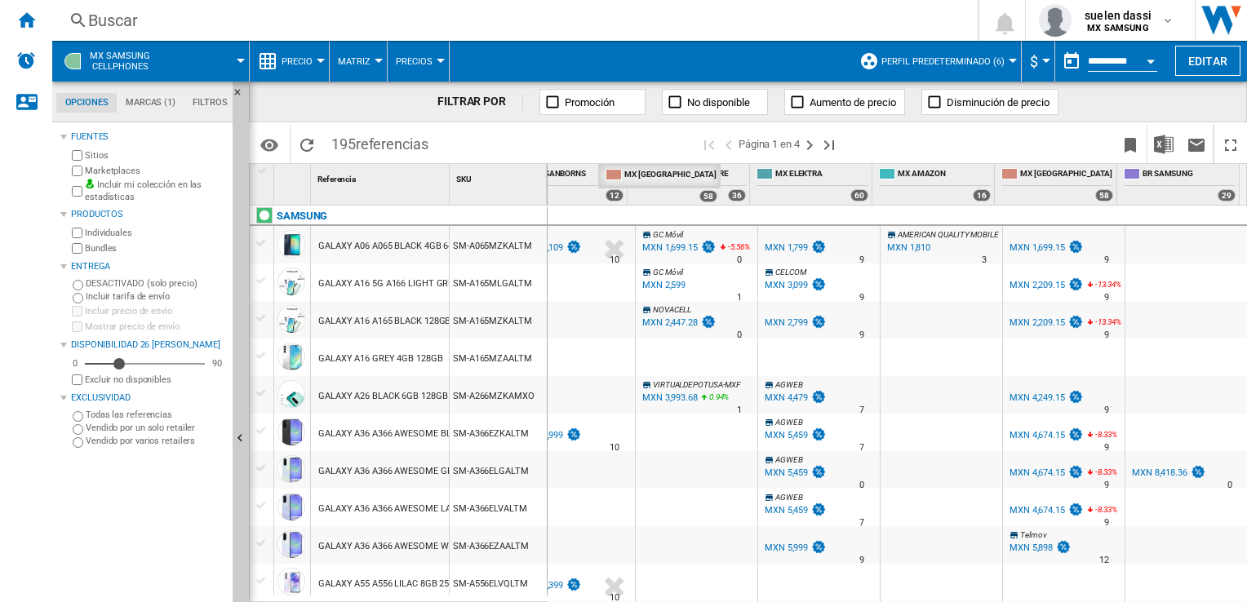
drag, startPoint x: 1059, startPoint y: 175, endPoint x: 659, endPoint y: 137, distance: 401.6
click at [660, 137] on div "FILTRAR POR Promoción No disponible Aumento de precio Disminución de precio Ide…" at bounding box center [748, 342] width 998 height 521
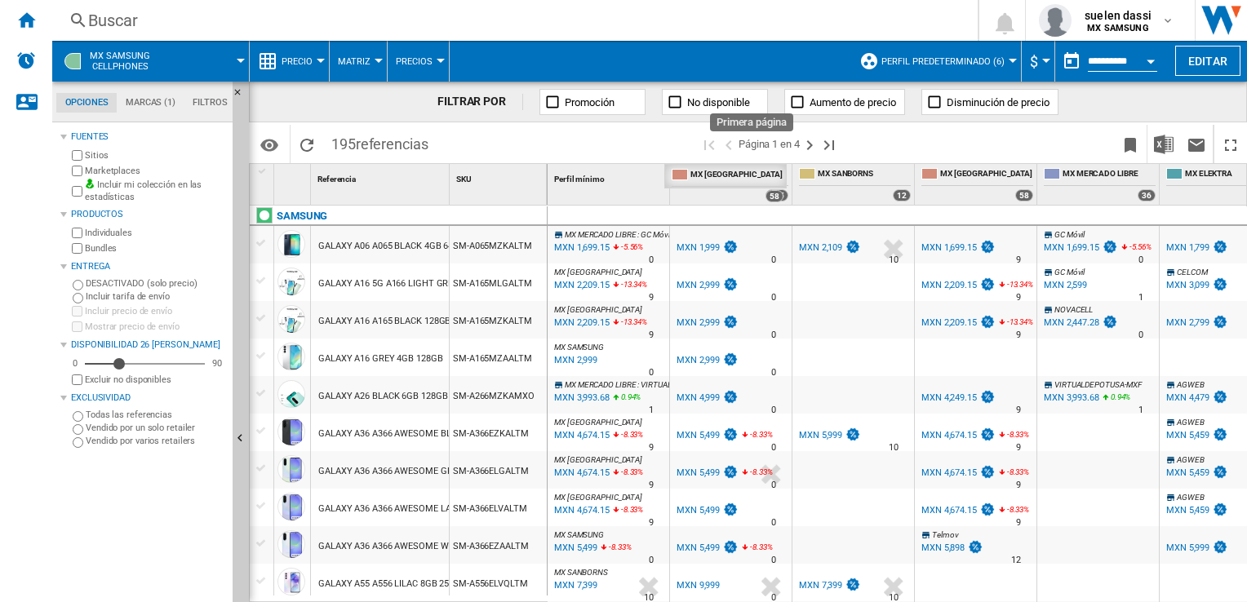
click at [700, 158] on div "FILTRAR POR Promoción No disponible Aumento de precio Disminución de precio Ide…" at bounding box center [748, 342] width 998 height 521
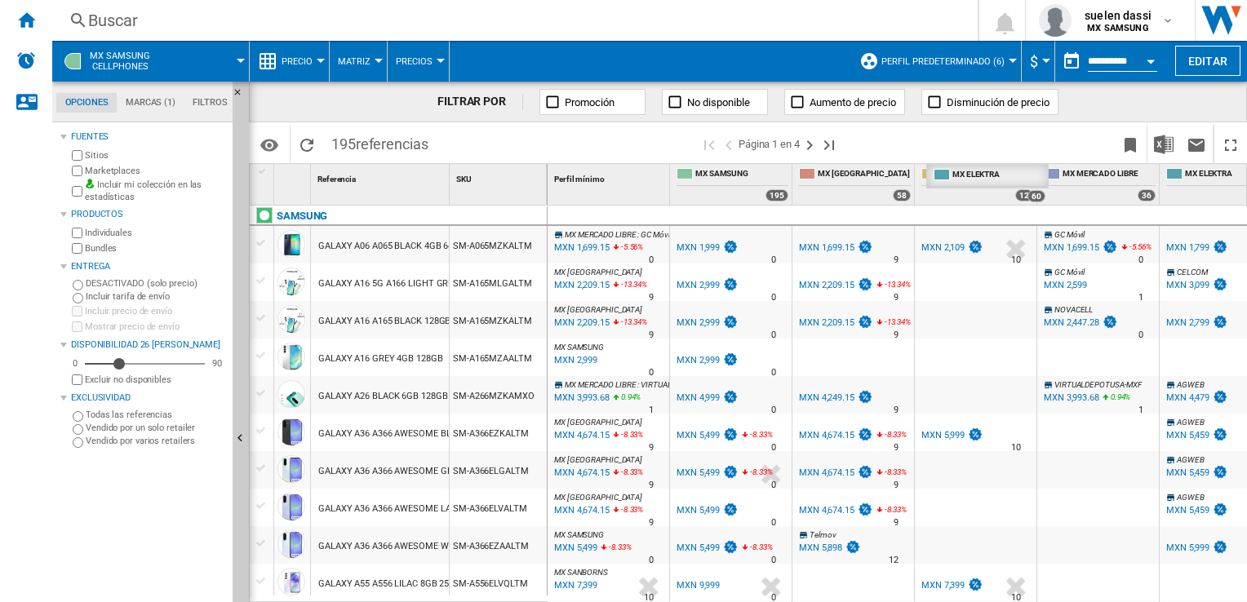
drag, startPoint x: 1200, startPoint y: 171, endPoint x: 967, endPoint y: 156, distance: 233.9
click at [967, 156] on div "FILTRAR POR Promoción No disponible Aumento de precio Disminución de precio Ide…" at bounding box center [748, 342] width 998 height 521
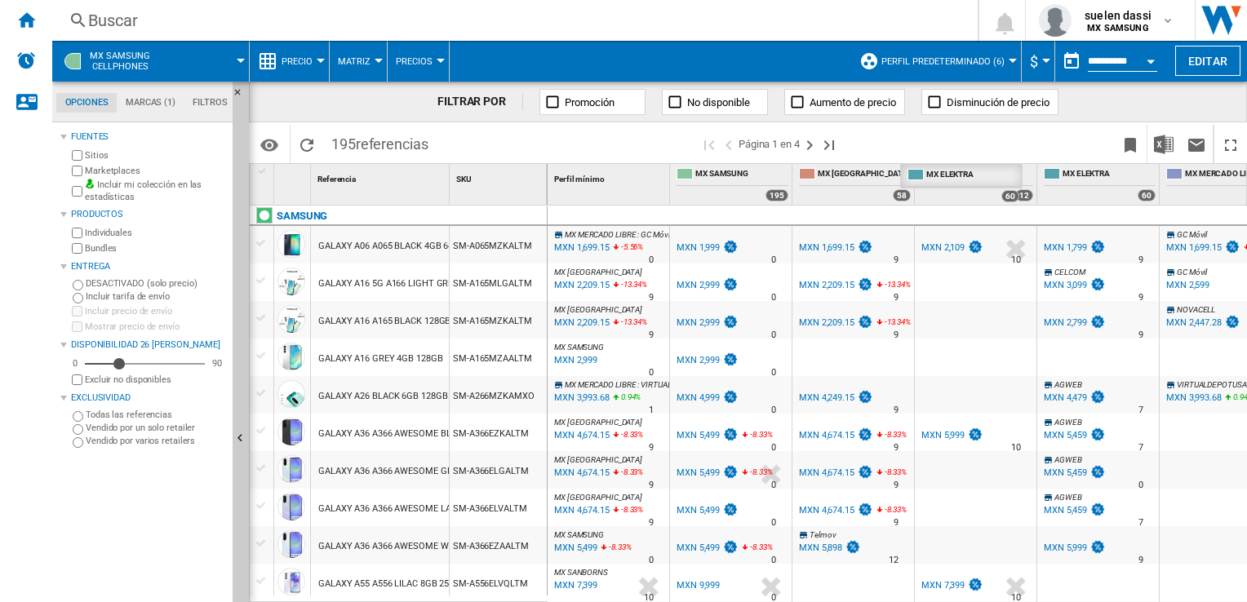
drag, startPoint x: 1102, startPoint y: 171, endPoint x: 966, endPoint y: 158, distance: 136.9
click at [966, 158] on div "FILTRAR POR Promoción No disponible Aumento de precio Disminución de precio Ide…" at bounding box center [748, 342] width 998 height 521
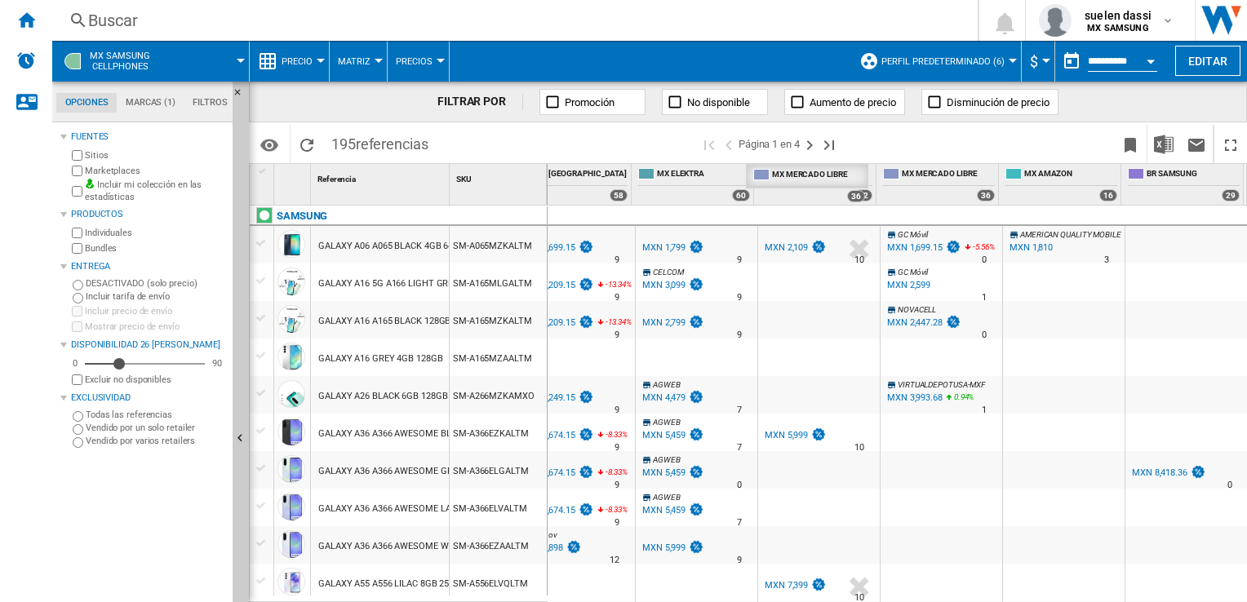
drag, startPoint x: 921, startPoint y: 169, endPoint x: 780, endPoint y: 168, distance: 141.2
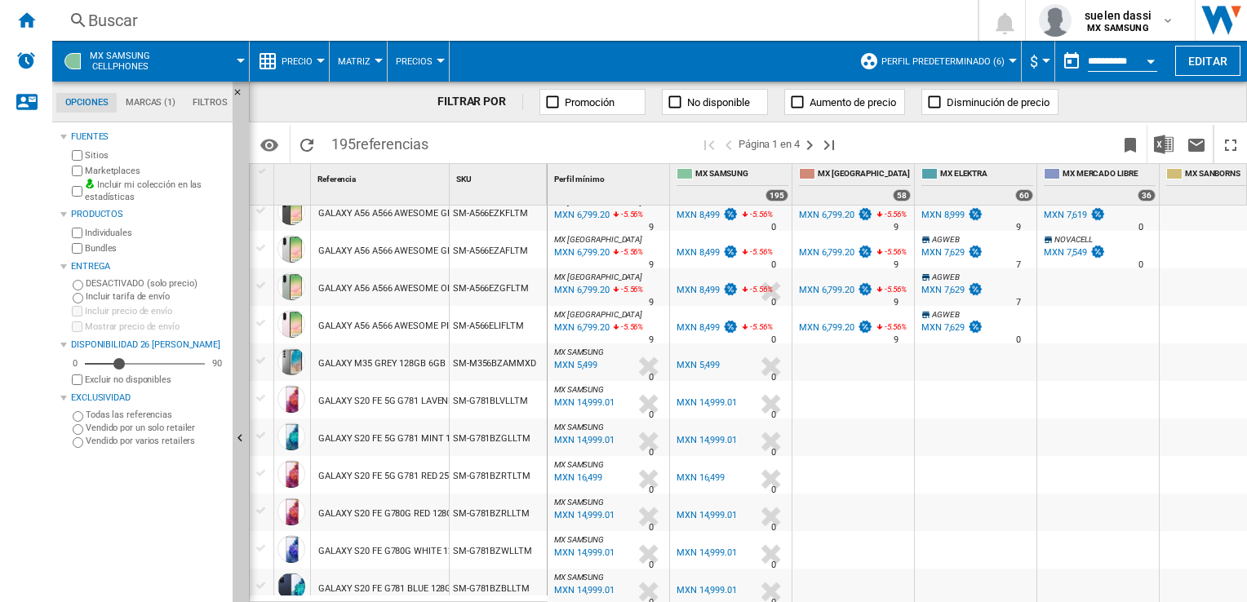
scroll to position [979, 0]
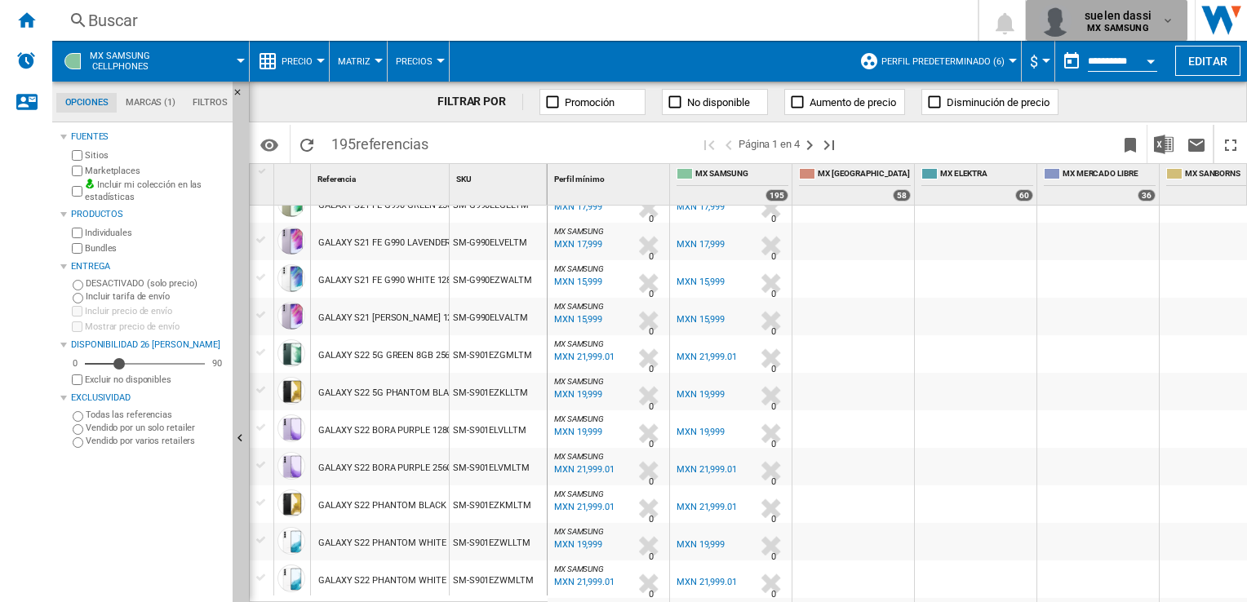
click at [1164, 11] on div "suelen dassi MX SAMSUNG" at bounding box center [1106, 20] width 135 height 33
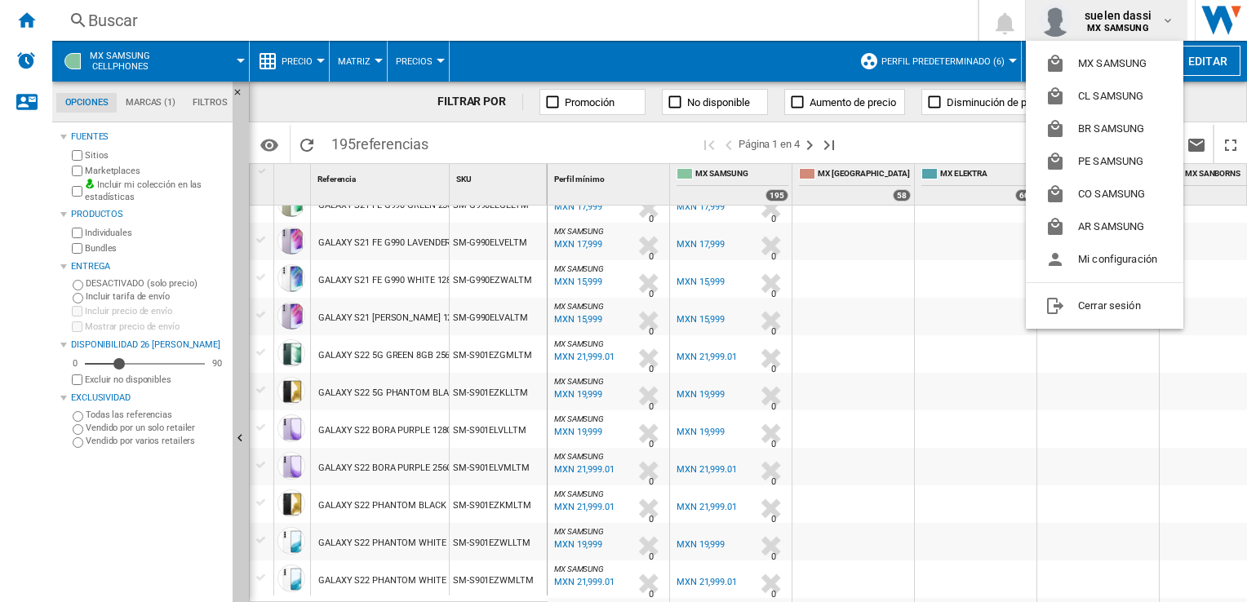
drag, startPoint x: 903, startPoint y: 598, endPoint x: 996, endPoint y: 598, distance: 93.0
click at [996, 598] on md-backdrop at bounding box center [623, 301] width 1247 height 602
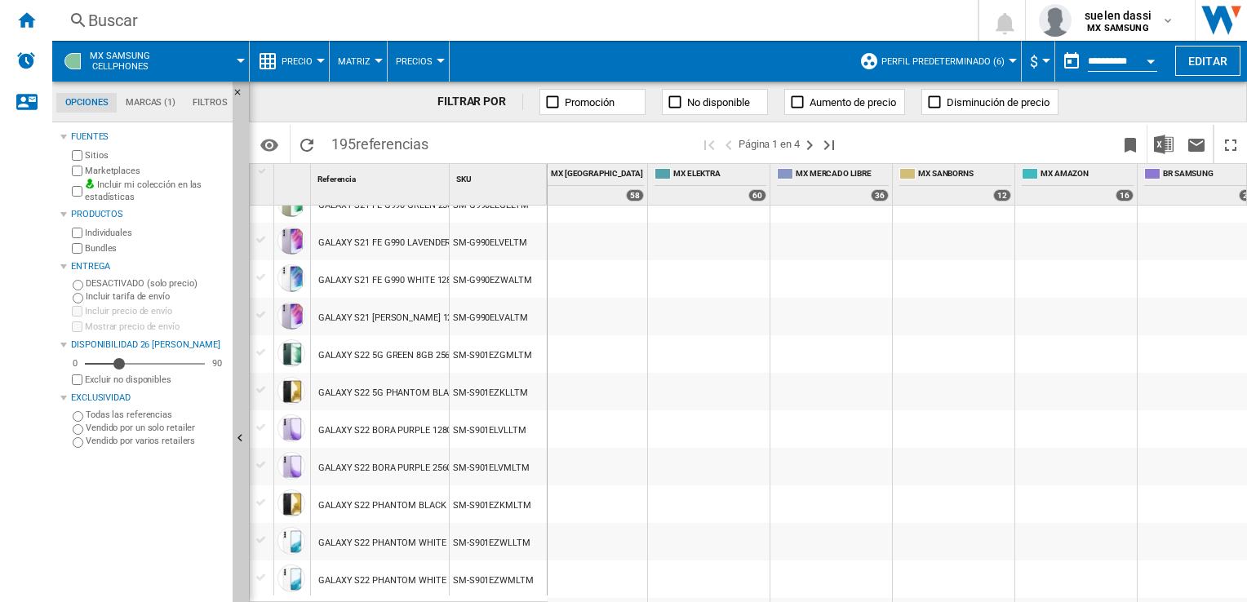
scroll to position [0, 287]
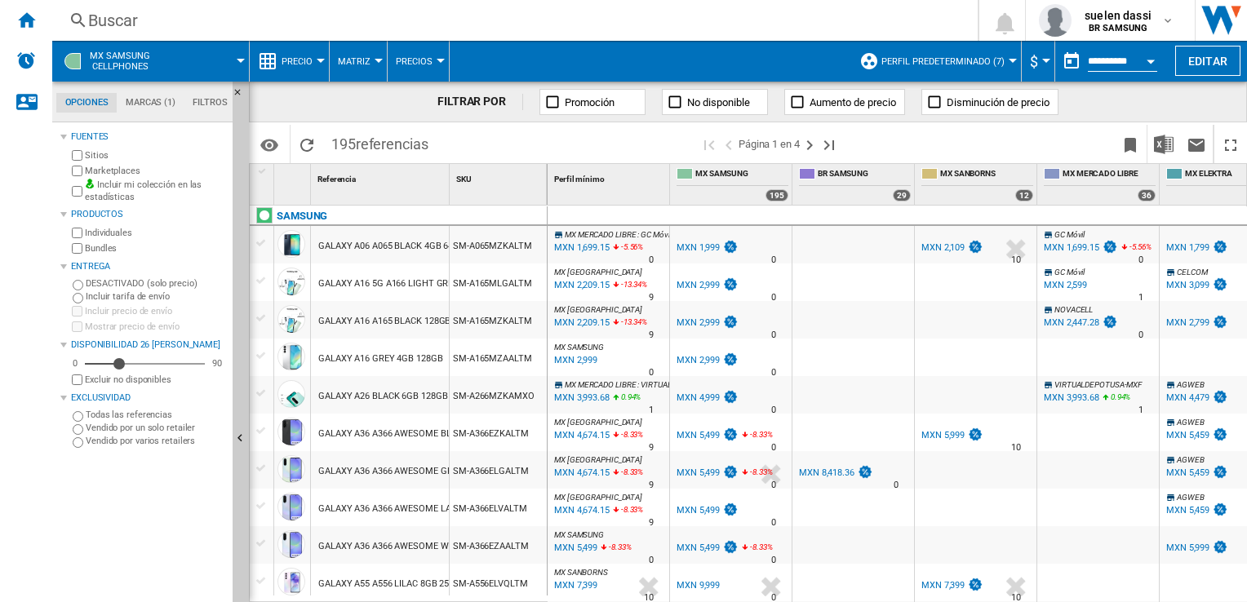
scroll to position [82, 0]
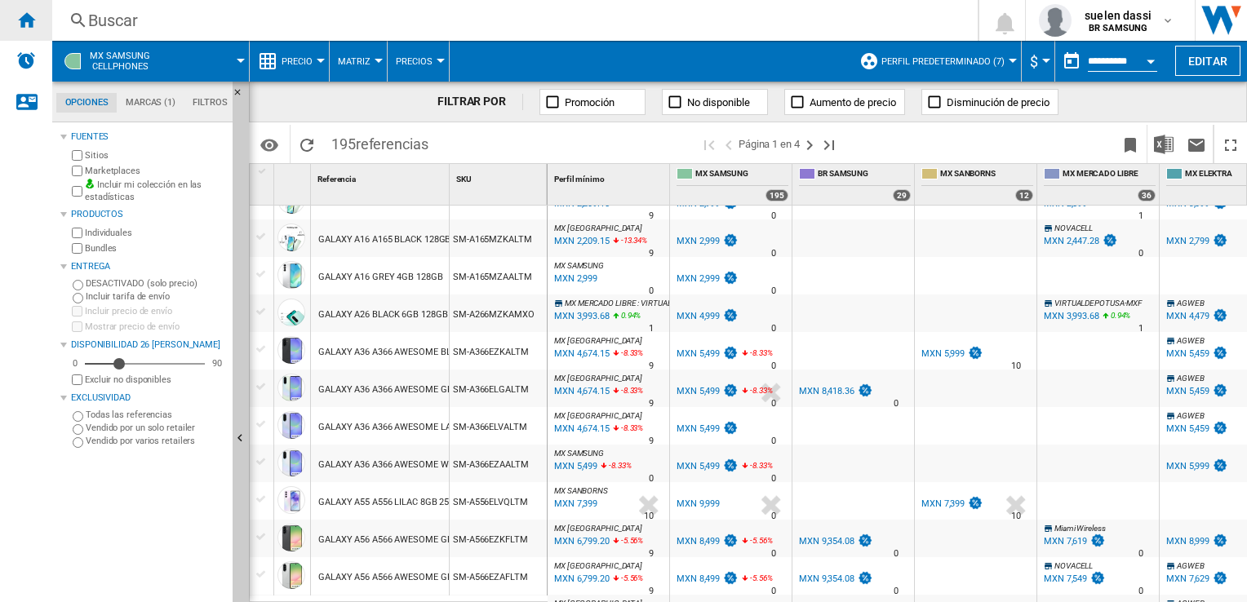
click at [13, 27] on div "Inicio" at bounding box center [26, 20] width 52 height 41
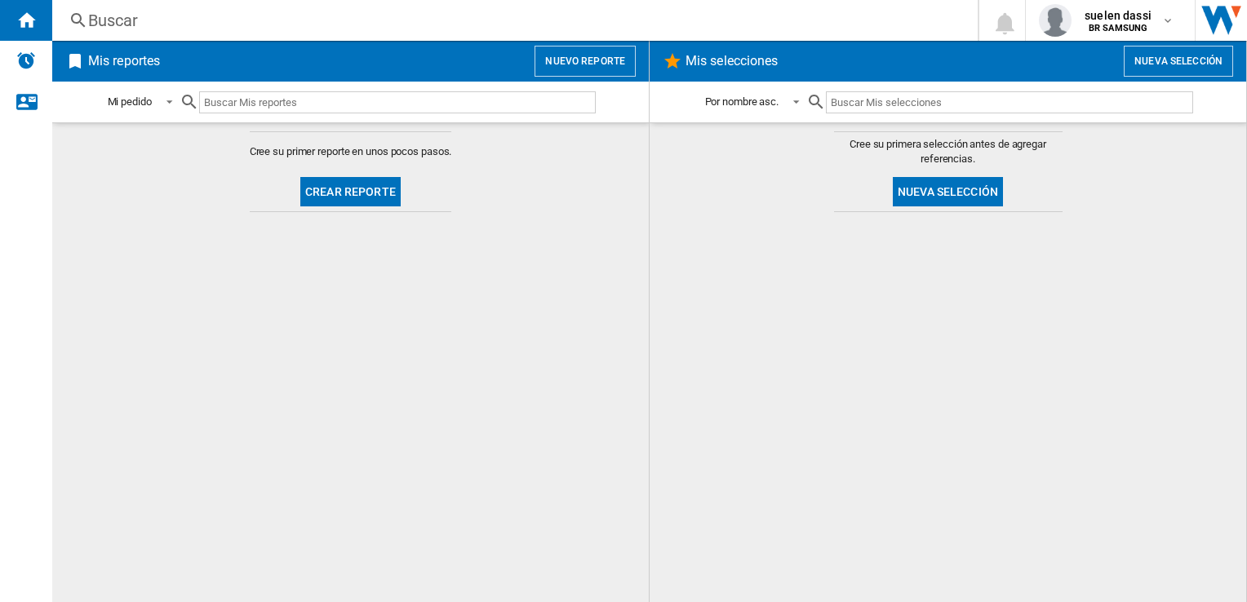
click at [366, 193] on button "Crear reporte" at bounding box center [350, 191] width 100 height 29
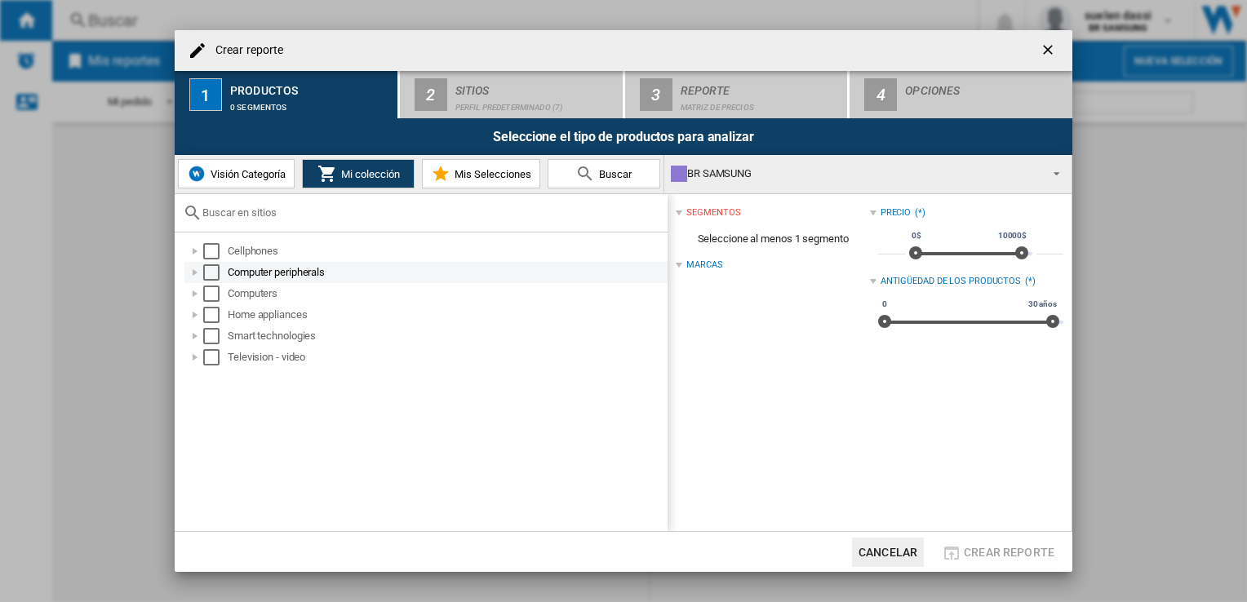
click at [298, 273] on div "Computer peripherals" at bounding box center [446, 272] width 437 height 16
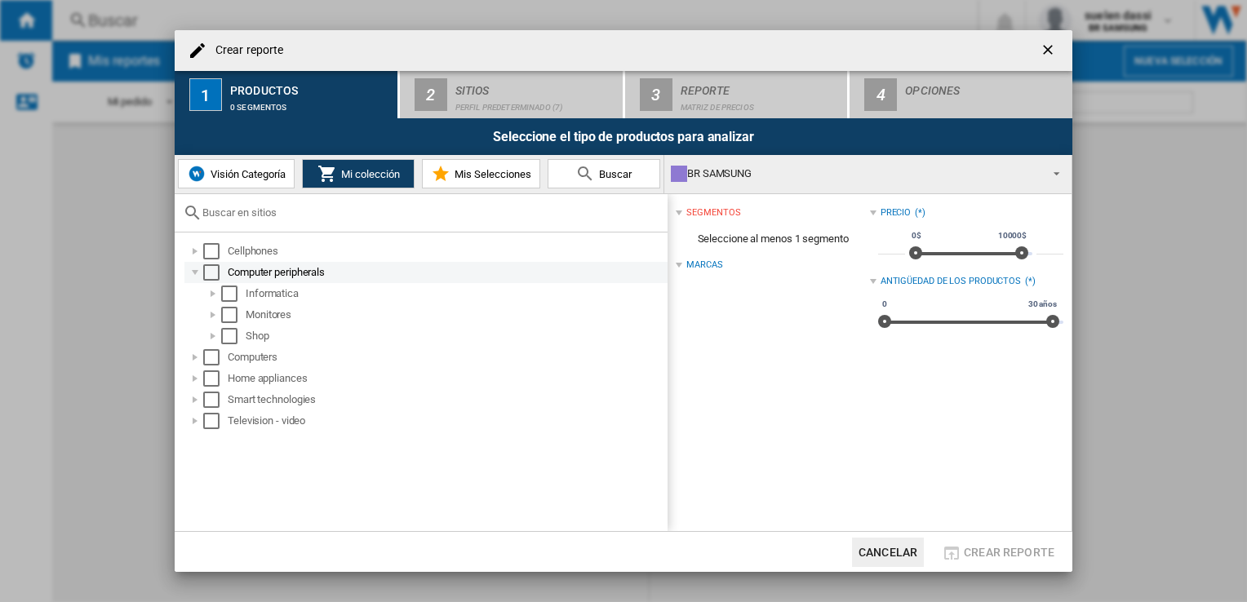
click at [298, 273] on div "Computer peripherals" at bounding box center [446, 272] width 437 height 16
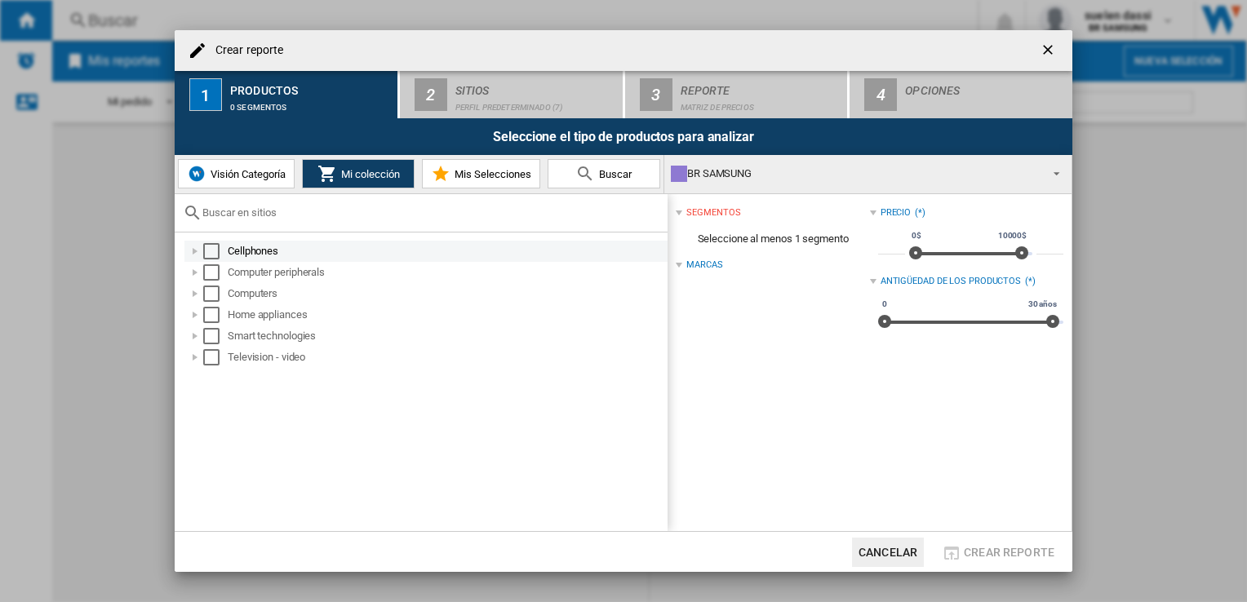
click at [283, 255] on div "Cellphones" at bounding box center [446, 251] width 437 height 16
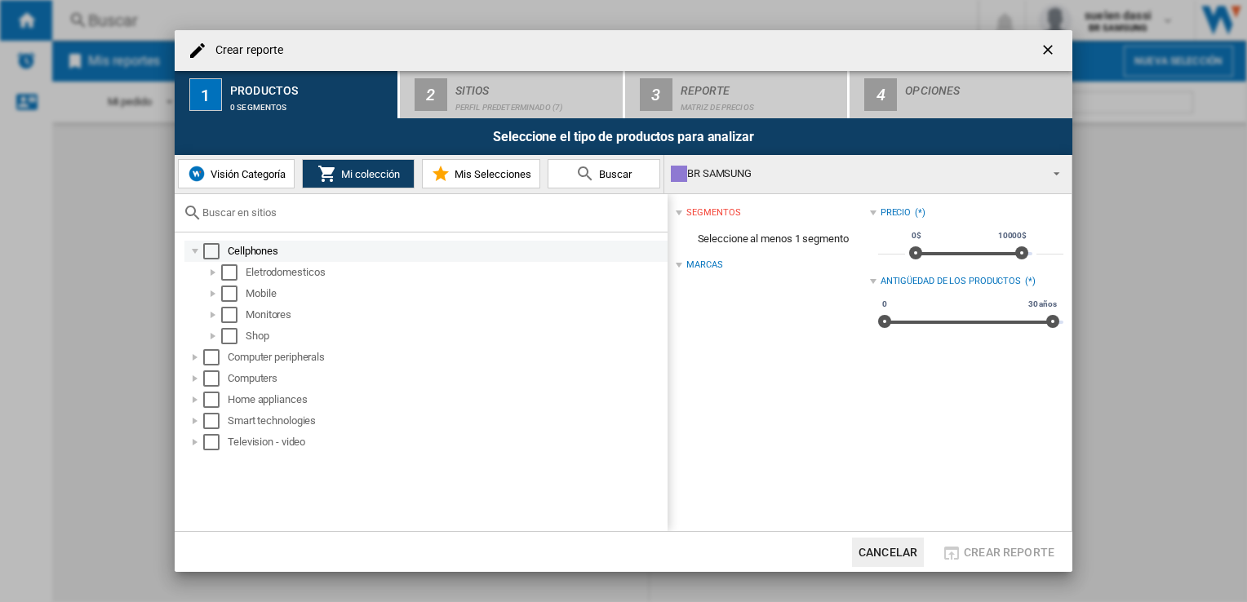
click at [283, 255] on div "Cellphones" at bounding box center [446, 251] width 437 height 16
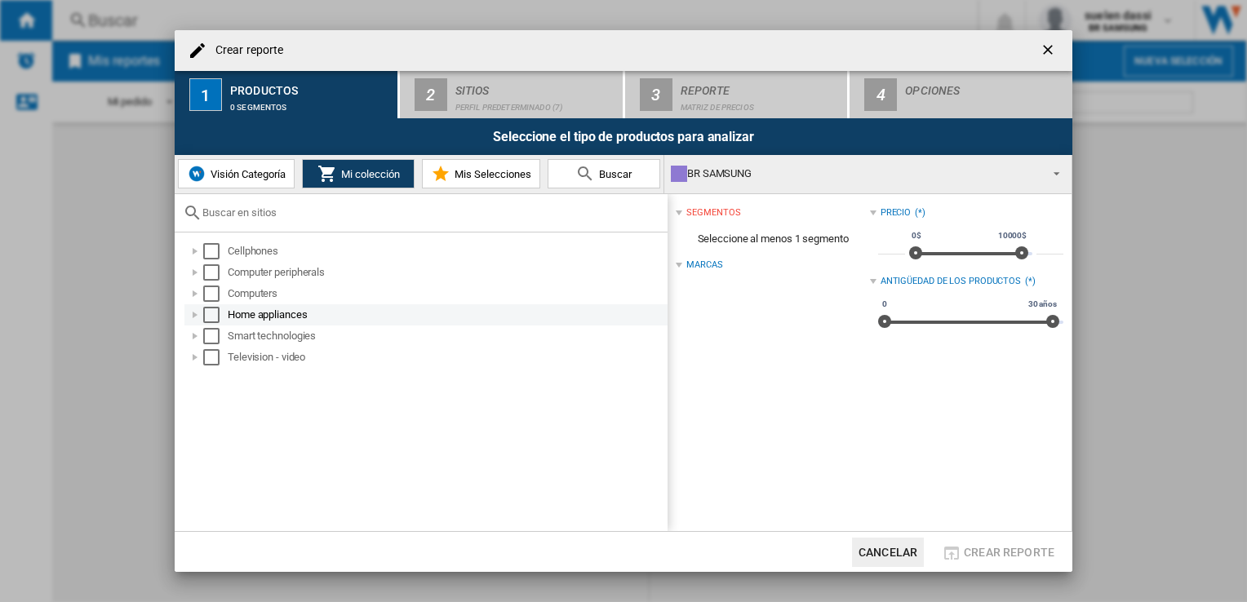
click at [285, 305] on div "Home appliances" at bounding box center [425, 314] width 483 height 21
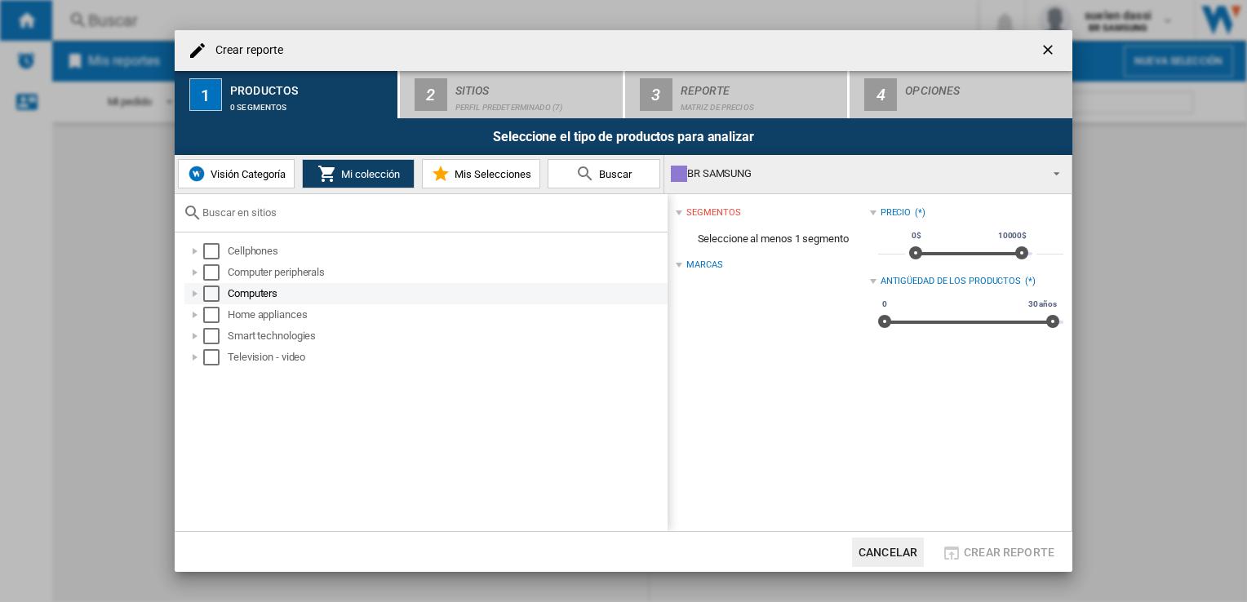
click at [291, 297] on div "Computers" at bounding box center [446, 294] width 437 height 16
click at [290, 295] on div "Computers" at bounding box center [446, 294] width 437 height 16
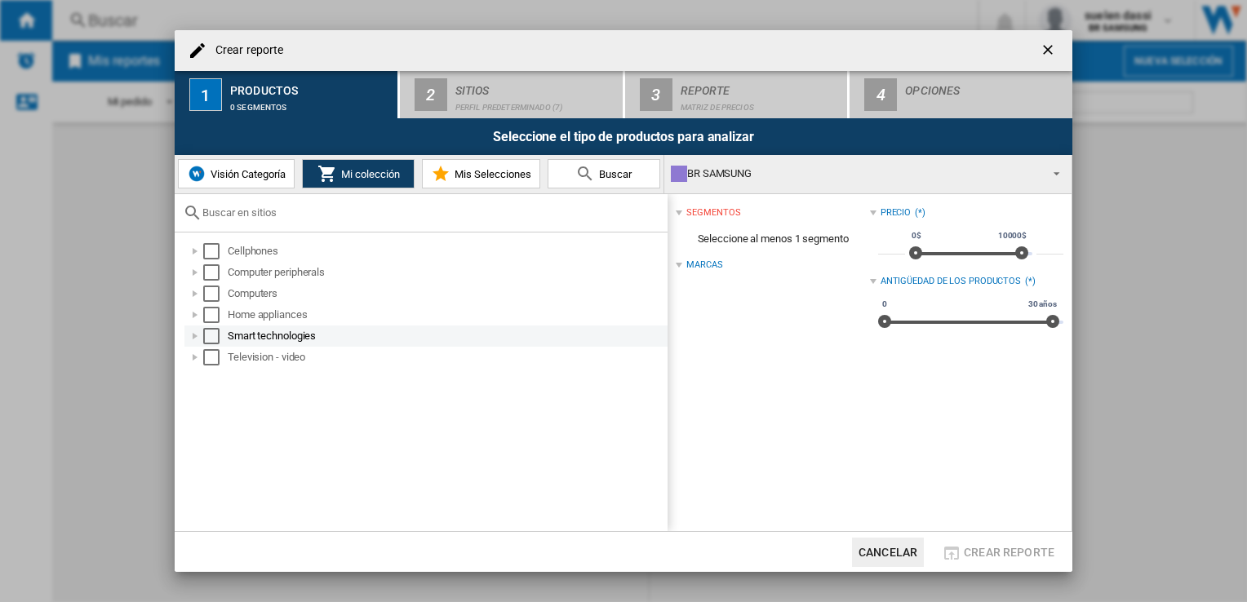
click at [293, 344] on div "Smart technologies" at bounding box center [446, 336] width 437 height 16
click at [292, 337] on div "Smart technologies" at bounding box center [446, 336] width 437 height 16
click at [307, 373] on div "Cellphones Computer peripherals Computers Home appliances Smart technologies Te…" at bounding box center [421, 382] width 493 height 299
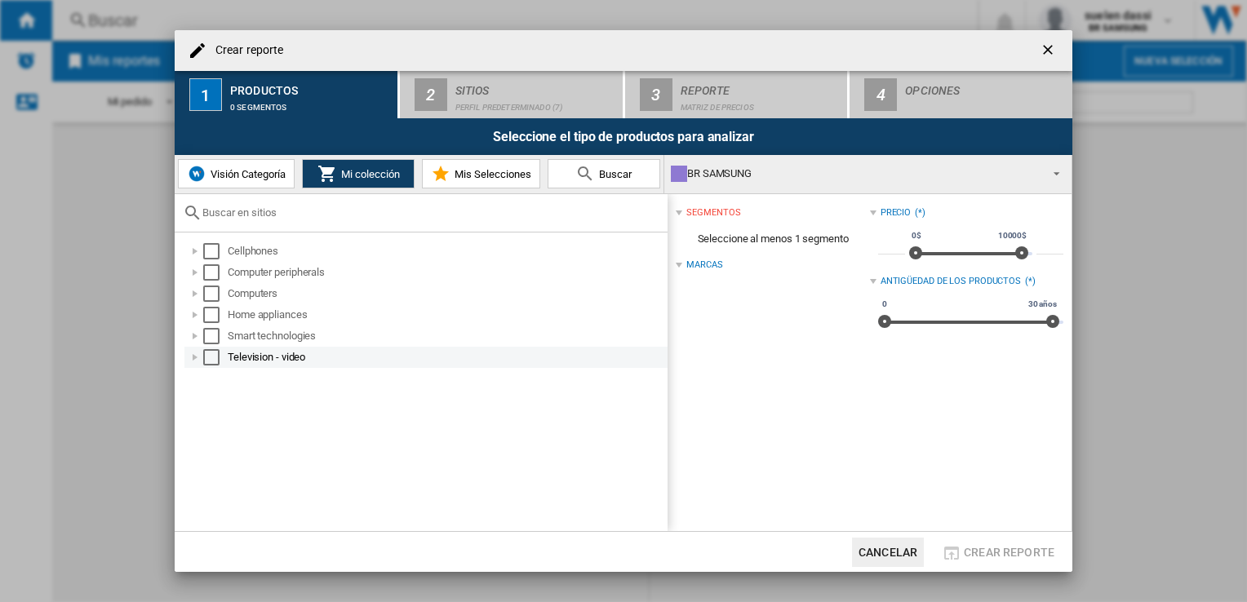
click at [308, 359] on div "Television - video" at bounding box center [446, 357] width 437 height 16
click at [309, 358] on div "Television - video" at bounding box center [446, 357] width 437 height 16
click at [346, 419] on div "Cellphones Computer peripherals Computers Home appliances Smart technologies Te…" at bounding box center [421, 382] width 493 height 299
